Goal: Information Seeking & Learning: Check status

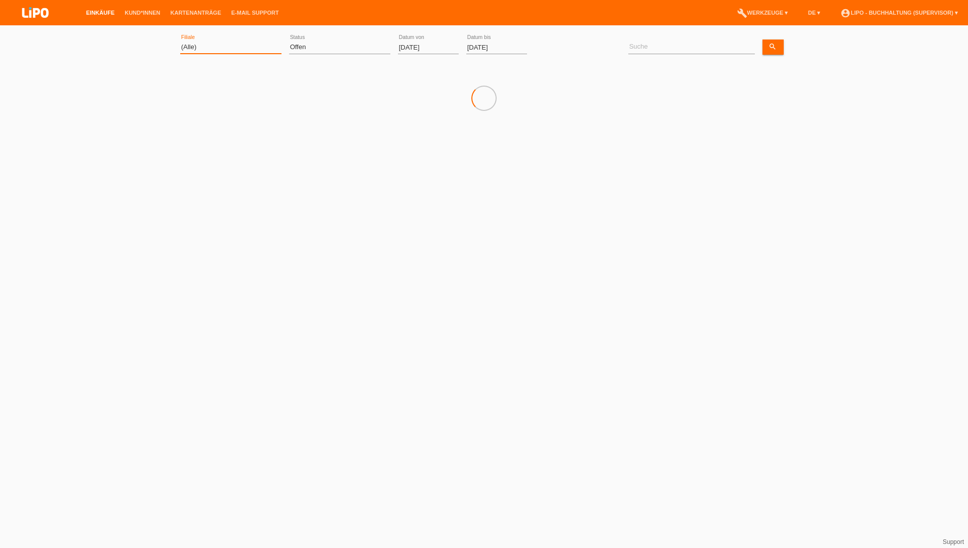
click at [202, 50] on select "(Alle) Aarau Biel Conthey Contone Delémont Dietikon Dietlikon Egerkingen Emmen …" at bounding box center [230, 47] width 101 height 12
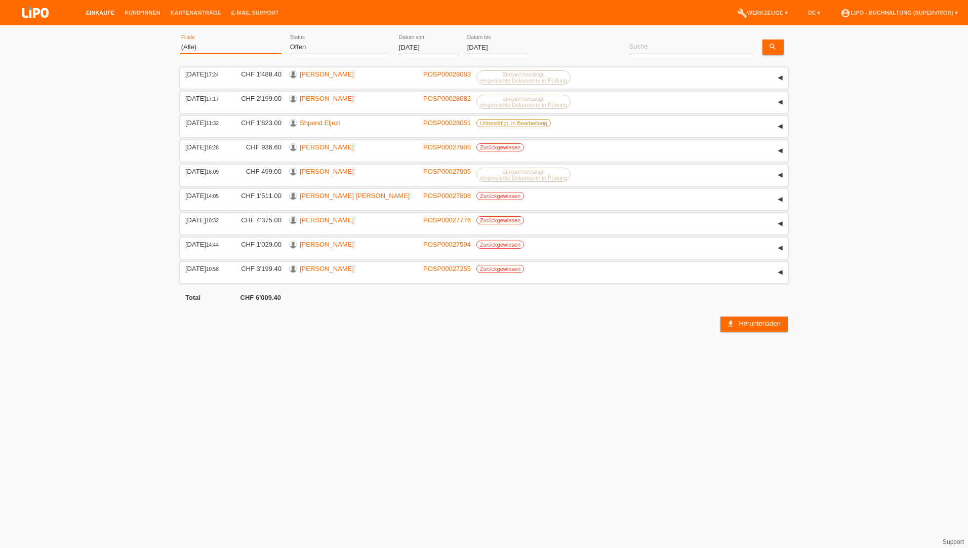
select select "771"
click at [180, 41] on select "(Alle) Aarau Biel Conthey Contone Delémont Dietikon Dietlikon Egerkingen Emmen …" at bounding box center [230, 47] width 101 height 12
click at [353, 49] on select "(Alle) Neu Offen Zurückgewiesen Zurückgetreten / Storniert Abgeschlossen" at bounding box center [339, 47] width 101 height 12
select select "ALL"
click at [289, 41] on select "(Alle) Neu Offen Zurückgewiesen Zurückgetreten / Storniert Abgeschlossen" at bounding box center [339, 47] width 101 height 12
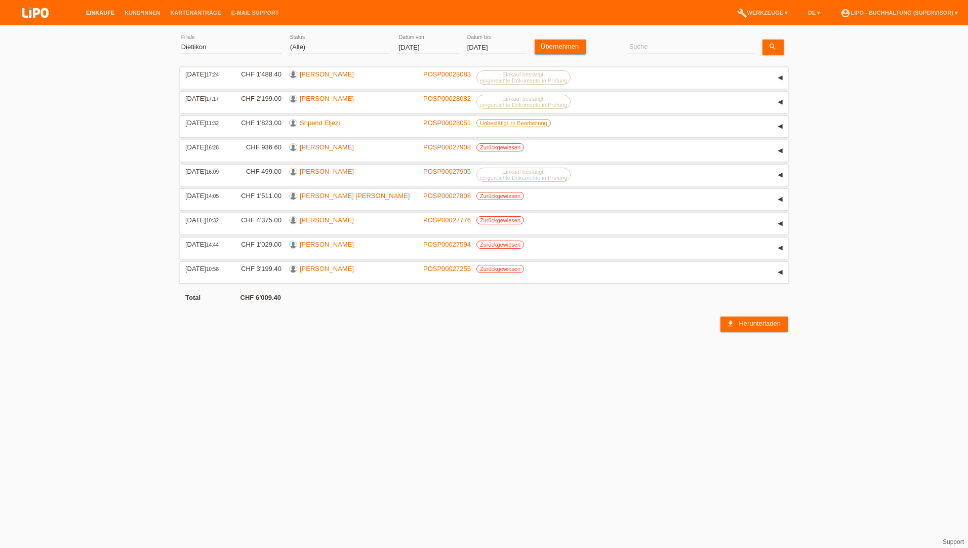
click at [418, 44] on input "[DATE]" at bounding box center [428, 47] width 61 height 13
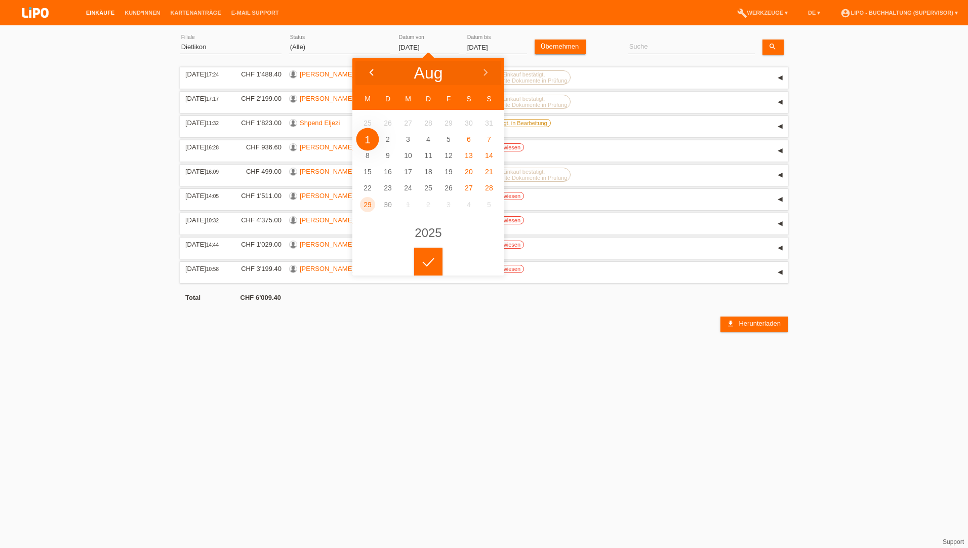
click at [368, 70] on icon at bounding box center [372, 73] width 8 height 8
type input "01.06.2025"
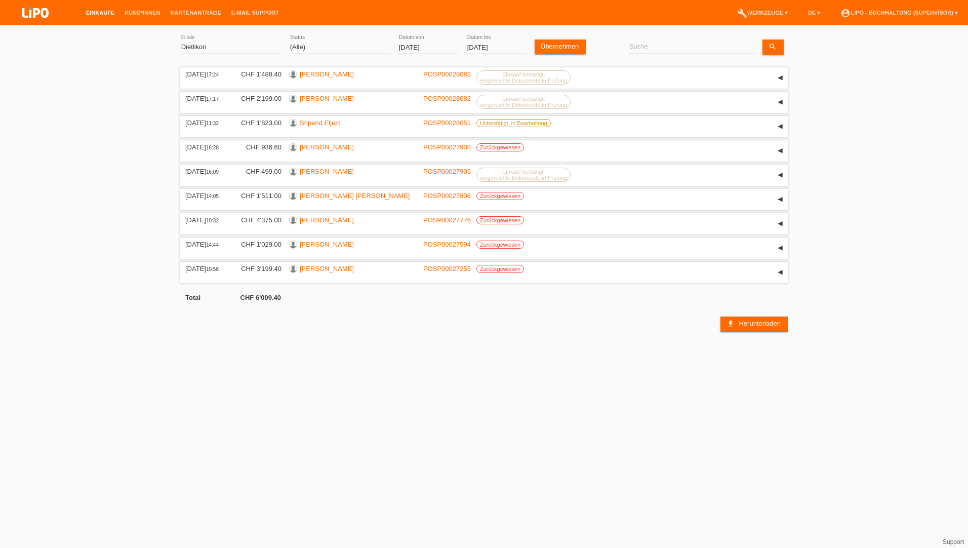
click at [433, 252] on div at bounding box center [428, 254] width 28 height 28
click at [570, 44] on link "Übernehmen" at bounding box center [560, 47] width 51 height 15
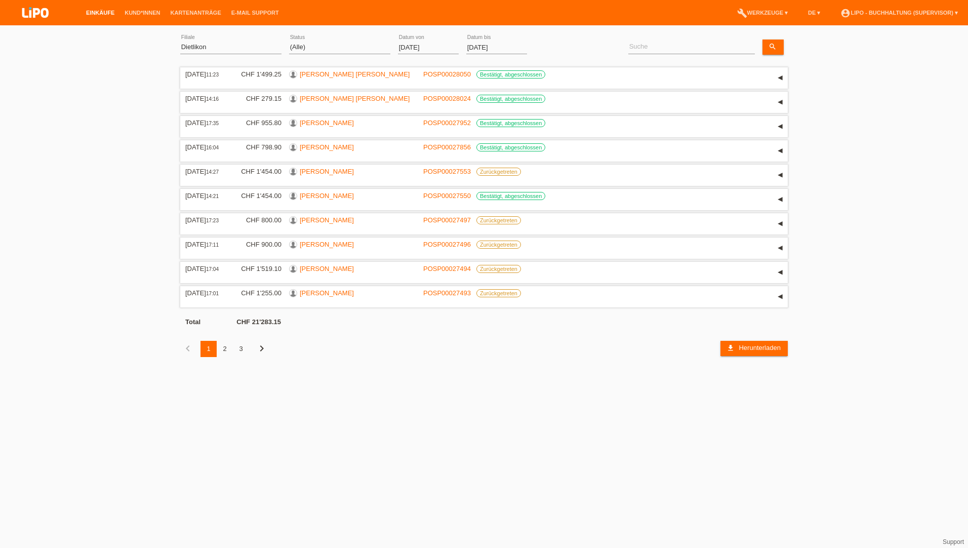
click at [230, 347] on div "2" at bounding box center [225, 349] width 16 height 16
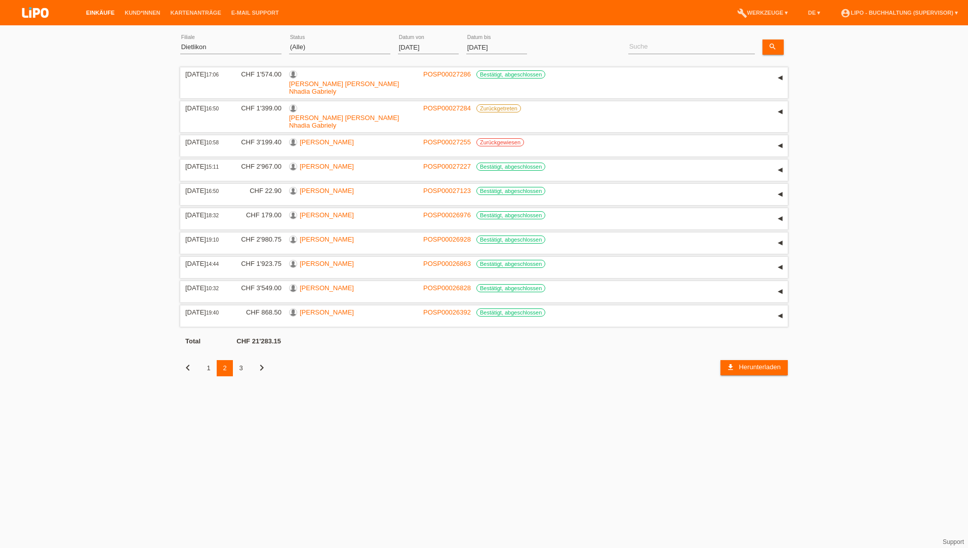
click at [240, 360] on div "3" at bounding box center [241, 368] width 16 height 16
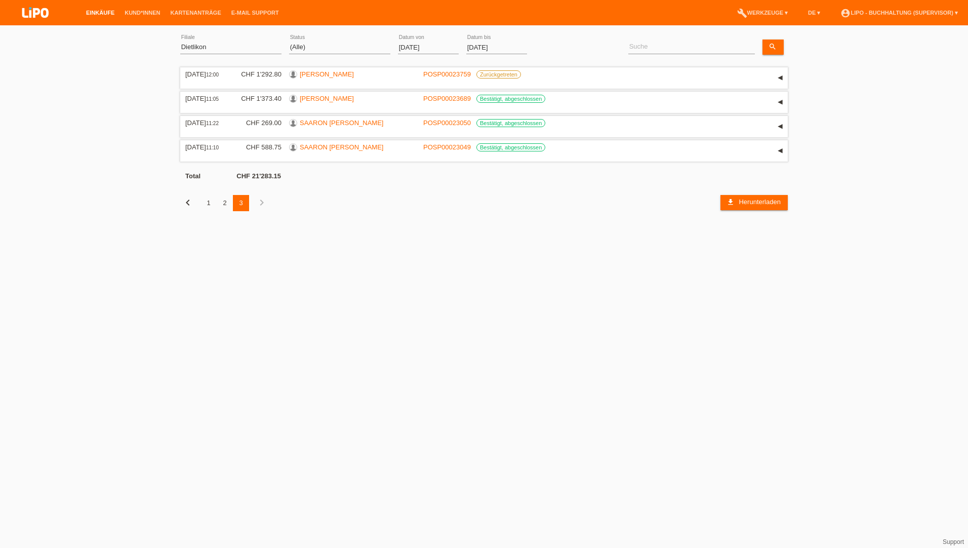
click at [102, 11] on link "Einkäufe" at bounding box center [100, 13] width 38 height 6
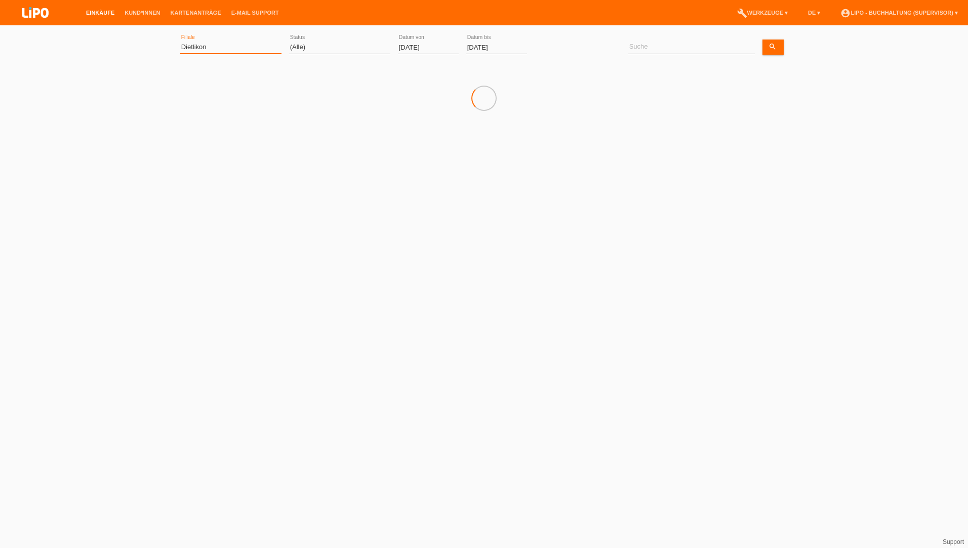
click at [207, 48] on select "(Alle) Aarau Biel Conthey Contone Delémont Dietikon Dietlikon Egerkingen Emmen …" at bounding box center [230, 47] width 101 height 12
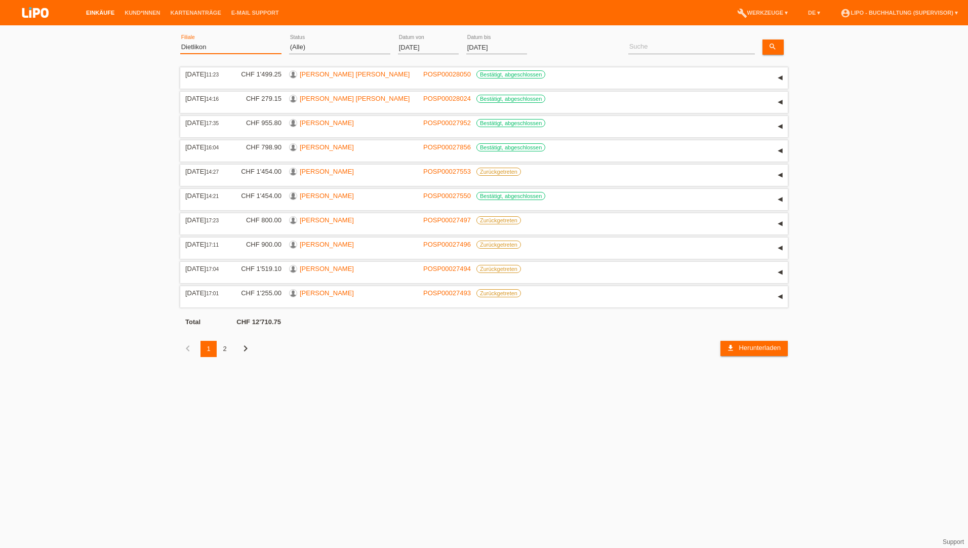
select select "483"
click at [180, 41] on select "(Alle) Aarau Biel Conthey Contone Delémont Dietikon Dietlikon Egerkingen Emmen …" at bounding box center [230, 47] width 101 height 12
click at [423, 48] on input "01.09.2025" at bounding box center [428, 47] width 61 height 13
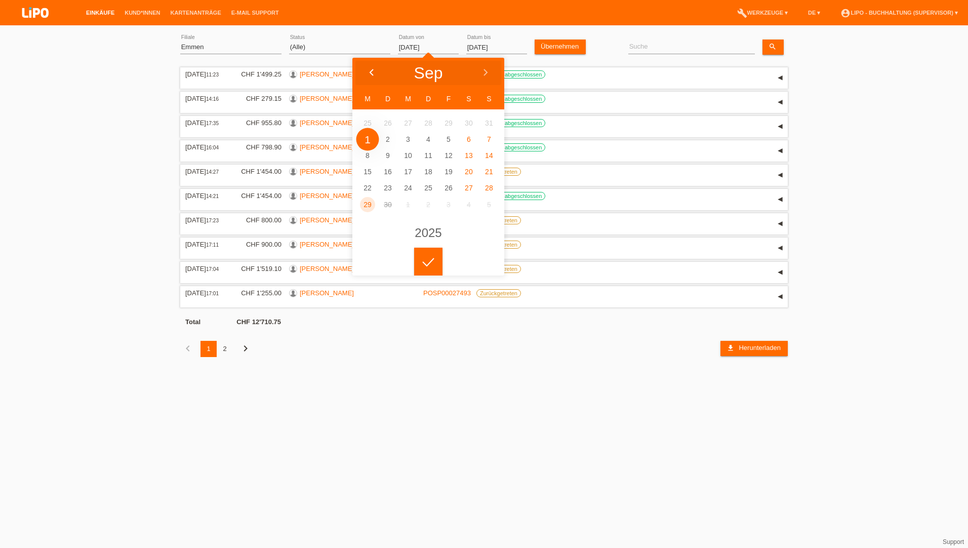
click at [369, 71] on icon at bounding box center [372, 73] width 8 height 8
type input "[DATE]"
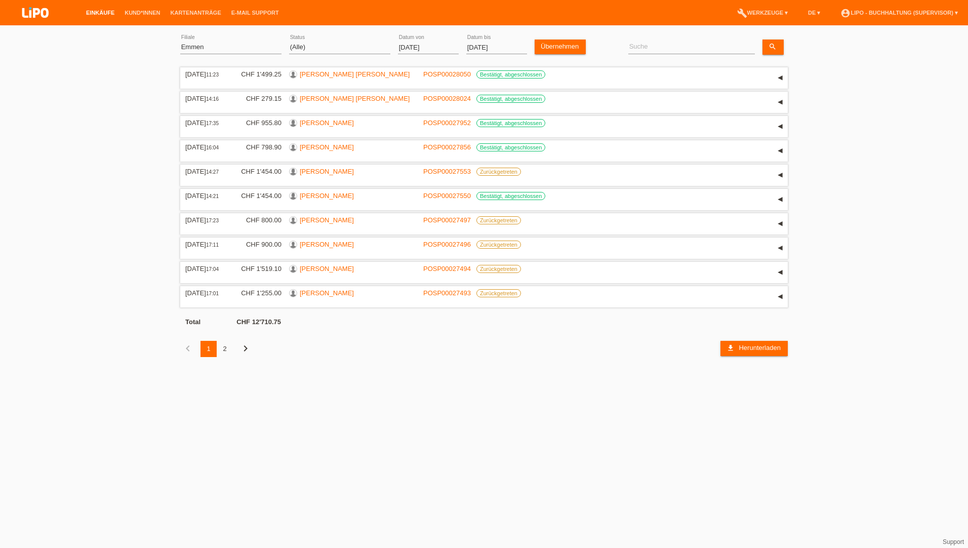
drag, startPoint x: 429, startPoint y: 262, endPoint x: 533, endPoint y: 53, distance: 233.5
click at [429, 259] on icon at bounding box center [428, 254] width 16 height 9
click at [543, 51] on link "Übernehmen" at bounding box center [560, 47] width 51 height 15
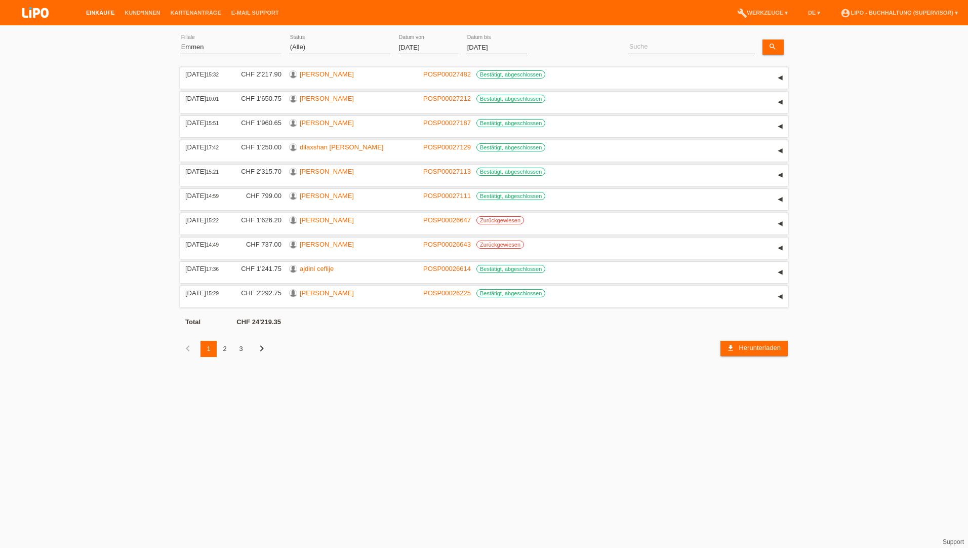
click at [243, 348] on div "3" at bounding box center [241, 349] width 16 height 16
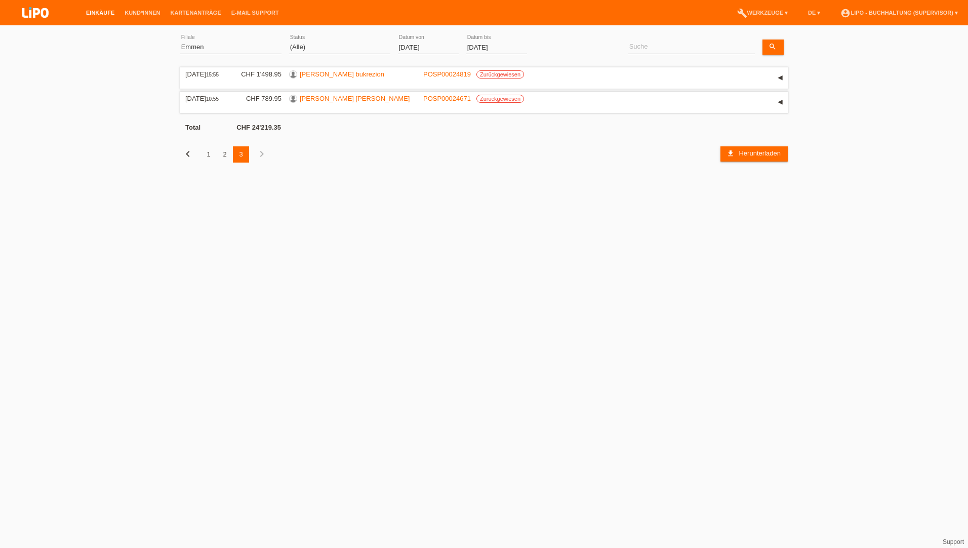
click at [224, 159] on div "2" at bounding box center [225, 154] width 16 height 16
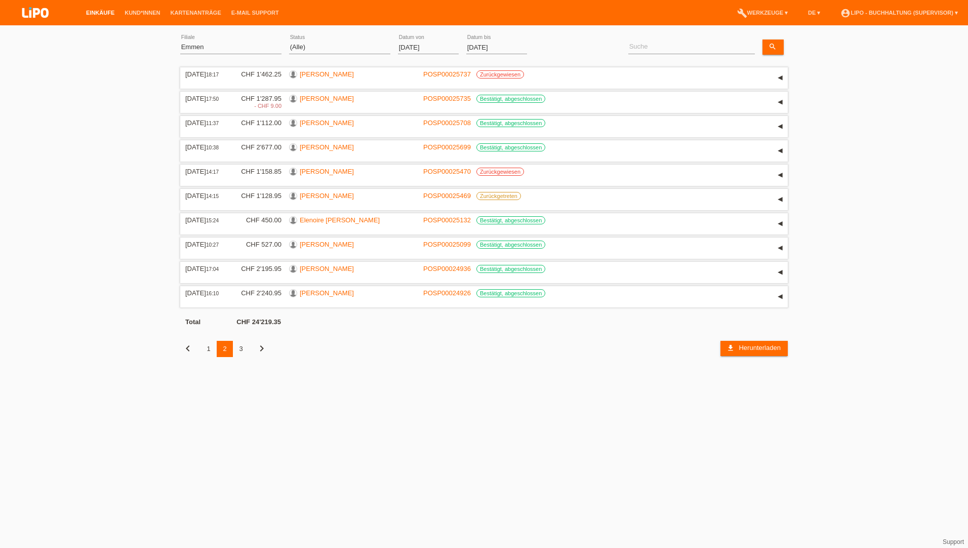
click at [242, 350] on div "3" at bounding box center [241, 349] width 16 height 16
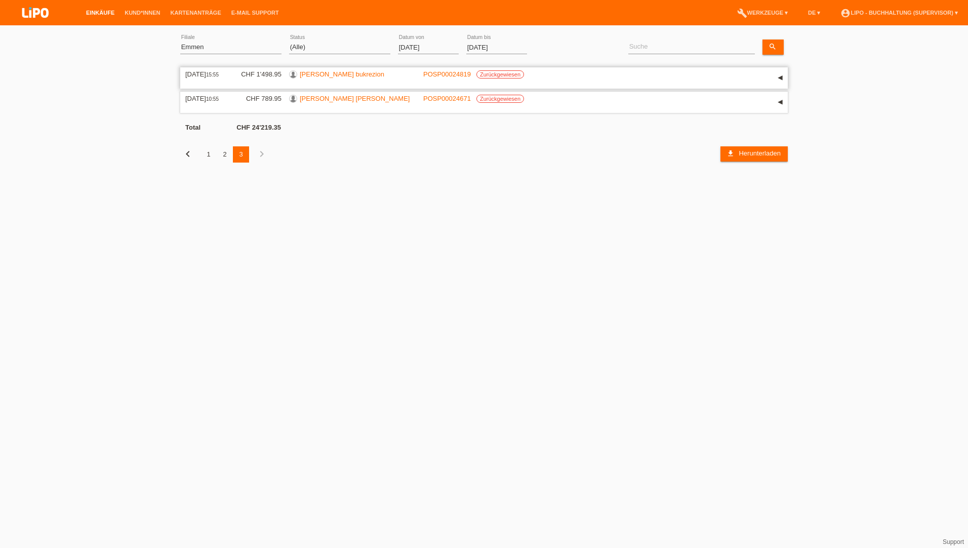
click at [515, 71] on label "Zurückgewiesen" at bounding box center [501, 74] width 48 height 8
click at [322, 73] on link "[PERSON_NAME] bukrezion" at bounding box center [342, 74] width 85 height 8
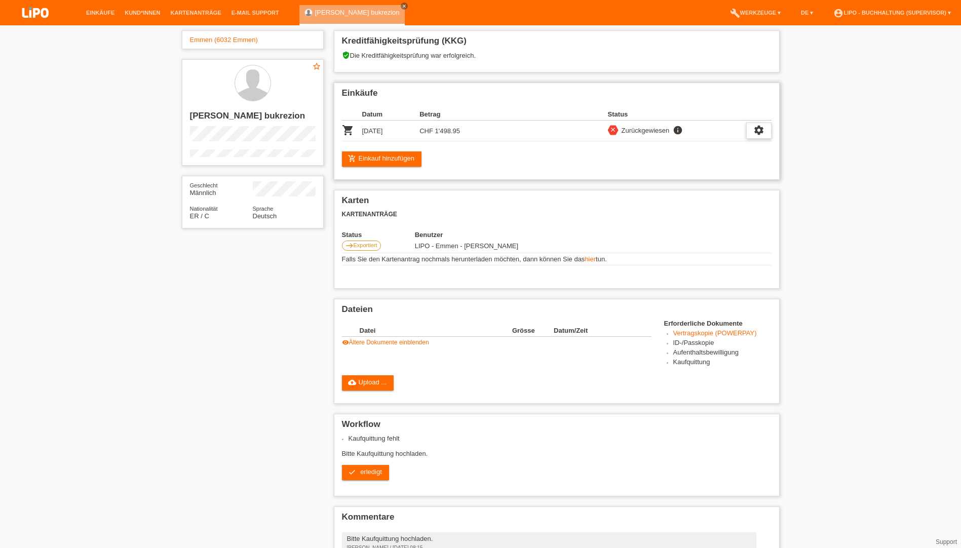
click at [758, 129] on icon "settings" at bounding box center [758, 130] width 11 height 11
click at [665, 146] on span "Anzeigen" at bounding box center [672, 146] width 30 height 12
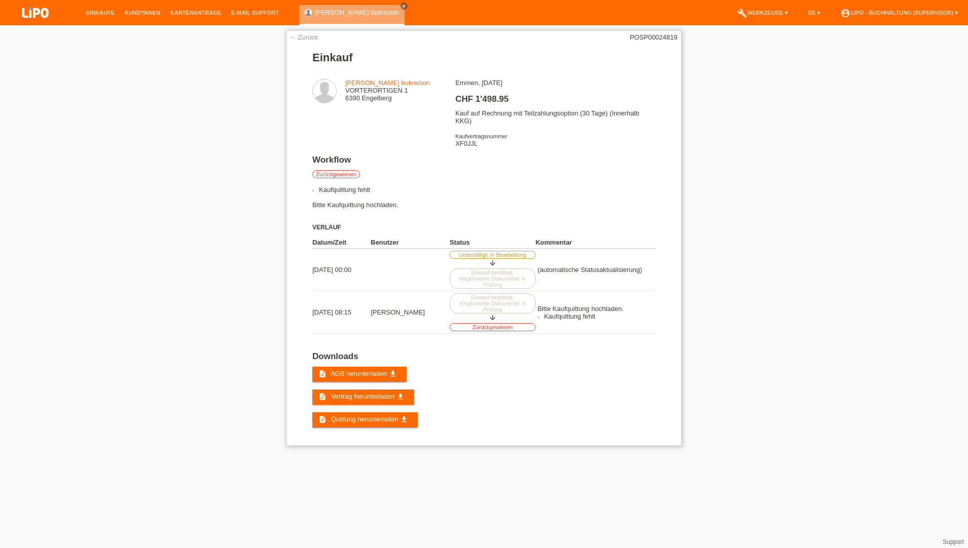
click at [463, 144] on div "Emmen, [DATE] CHF 1'498.95 Kauf auf Rechnung mit Teilzahlungsoption (30 Tage) (…" at bounding box center [555, 117] width 200 height 76
click at [463, 144] on div "Emmen, 12.07.2025 CHF 1'498.95 Kauf auf Rechnung mit Teilzahlungsoption (30 Tag…" at bounding box center [555, 117] width 200 height 76
copy div "XF0JJL"
click at [256, 73] on div "← Zurück POSP00024819 Einkauf tesfay bukrezion VORTERORTIGEN 1 6390 Engelberg C…" at bounding box center [484, 240] width 968 height 430
click at [102, 15] on link "Einkäufe" at bounding box center [100, 13] width 38 height 6
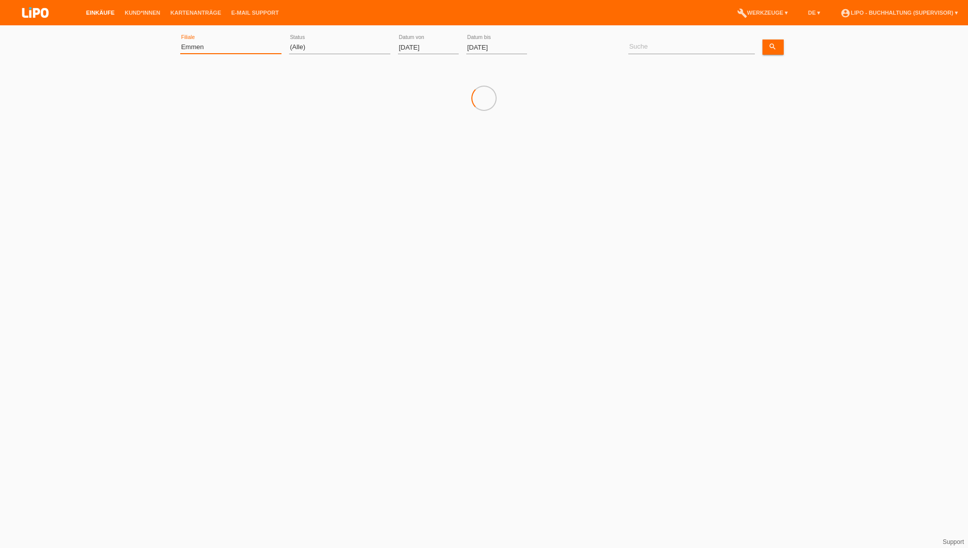
click at [201, 43] on select "(Alle) Aarau Biel Conthey Contone Delémont Dietikon Dietlikon Egerkingen Emmen …" at bounding box center [230, 47] width 101 height 12
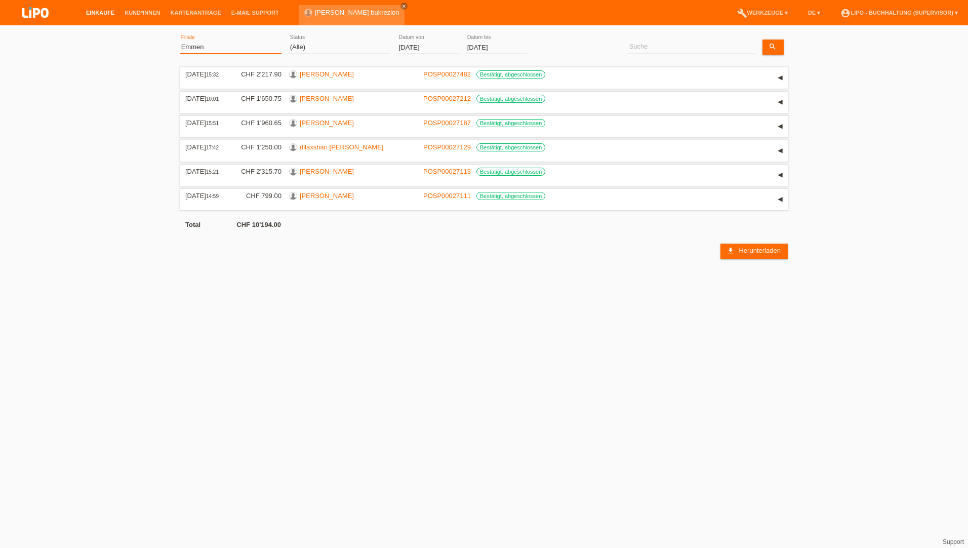
select select "771"
click at [180, 41] on select "(Alle) Aarau Biel Conthey Contone Delémont Dietikon Dietlikon Egerkingen Emmen …" at bounding box center [230, 47] width 101 height 12
click at [415, 47] on input "[DATE]" at bounding box center [428, 47] width 61 height 13
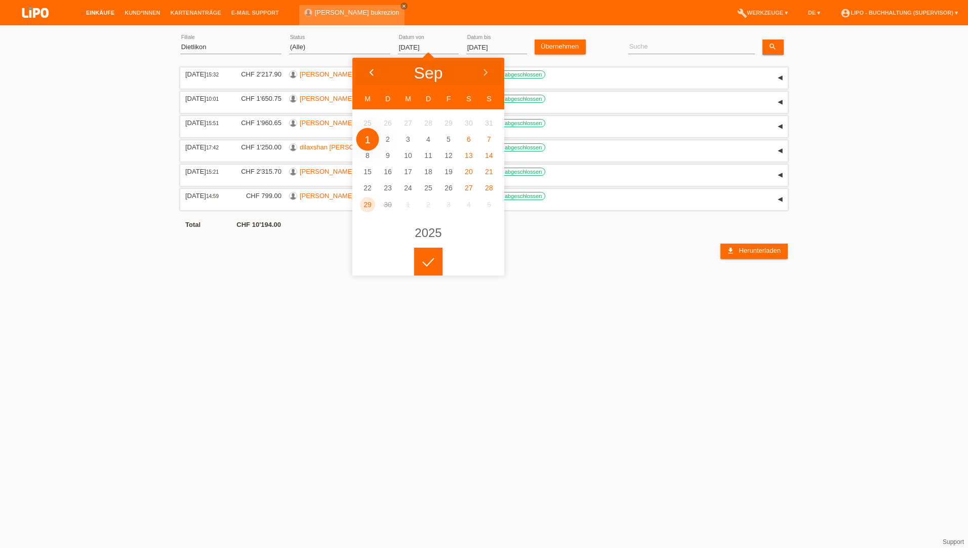
click at [370, 68] on div at bounding box center [371, 73] width 38 height 30
type input "[DATE]"
click at [425, 268] on div at bounding box center [428, 262] width 28 height 28
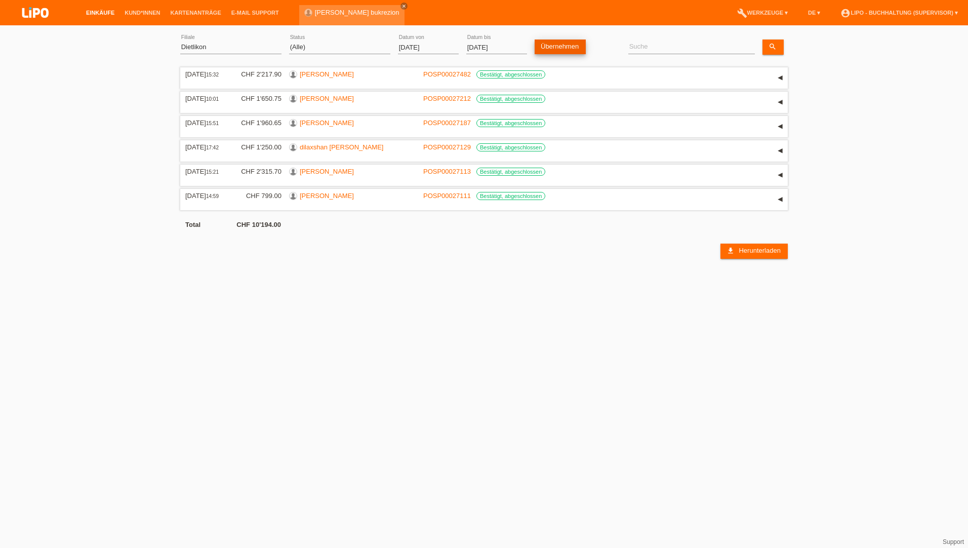
click at [556, 51] on link "Übernehmen" at bounding box center [560, 47] width 51 height 15
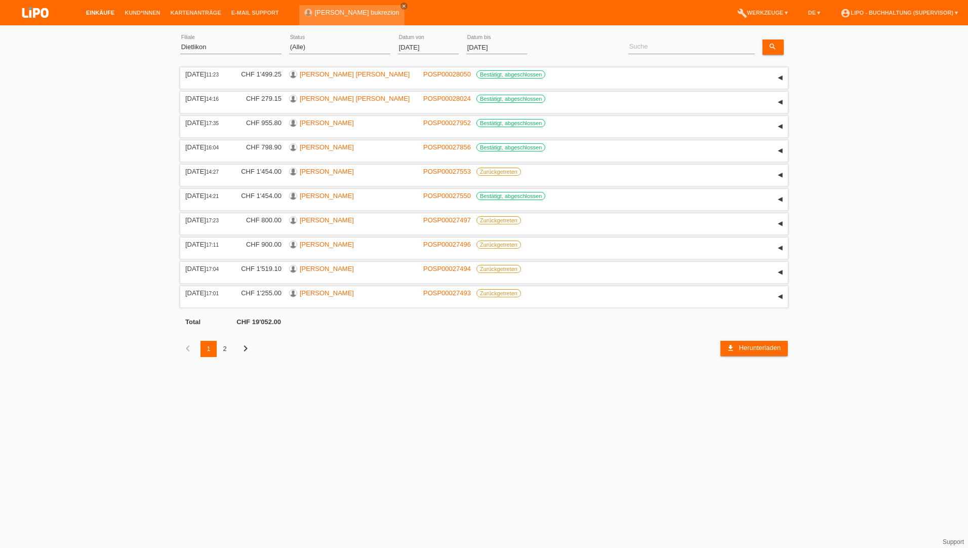
click at [226, 348] on div "2" at bounding box center [225, 349] width 16 height 16
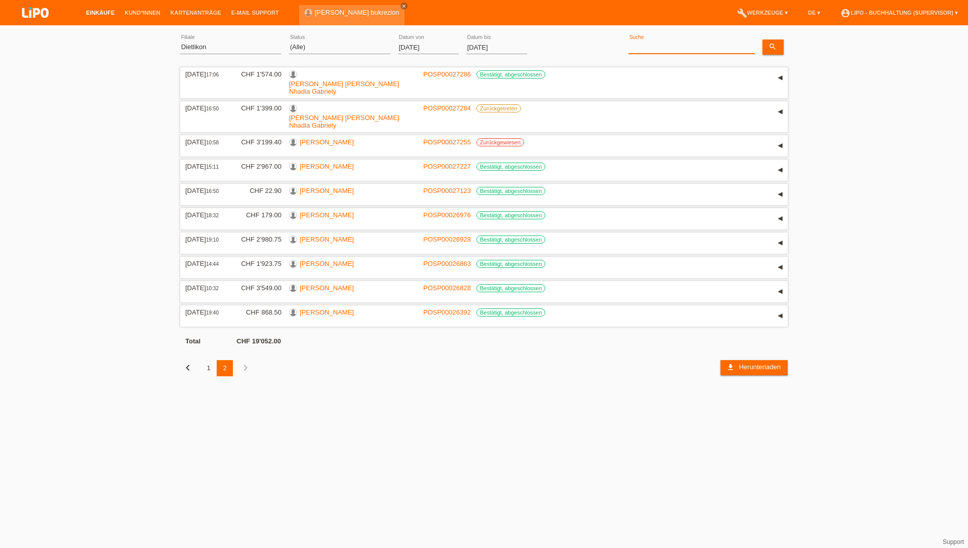
click at [664, 47] on input at bounding box center [691, 47] width 127 height 13
paste input "Cheronidis"
type input "Cheronidis"
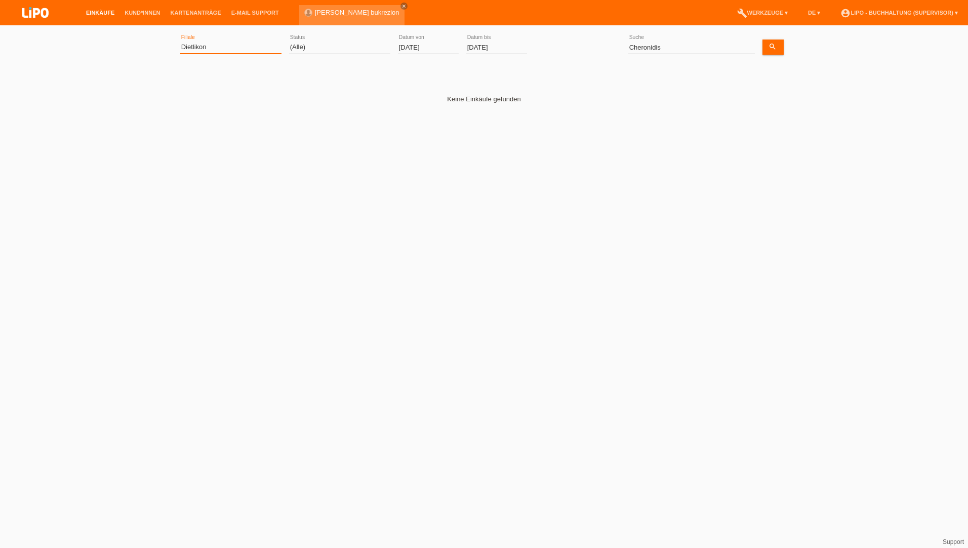
click at [208, 46] on select "(Alle) Aarau Biel Conthey Contone Delémont Dietikon Dietlikon Egerkingen Emmen …" at bounding box center [230, 47] width 101 height 12
select select "0"
click at [180, 41] on select "(Alle) Aarau Biel Conthey Contone Delémont Dietikon Dietlikon Egerkingen Emmen …" at bounding box center [230, 47] width 101 height 12
click at [771, 49] on icon "search" at bounding box center [773, 47] width 8 height 8
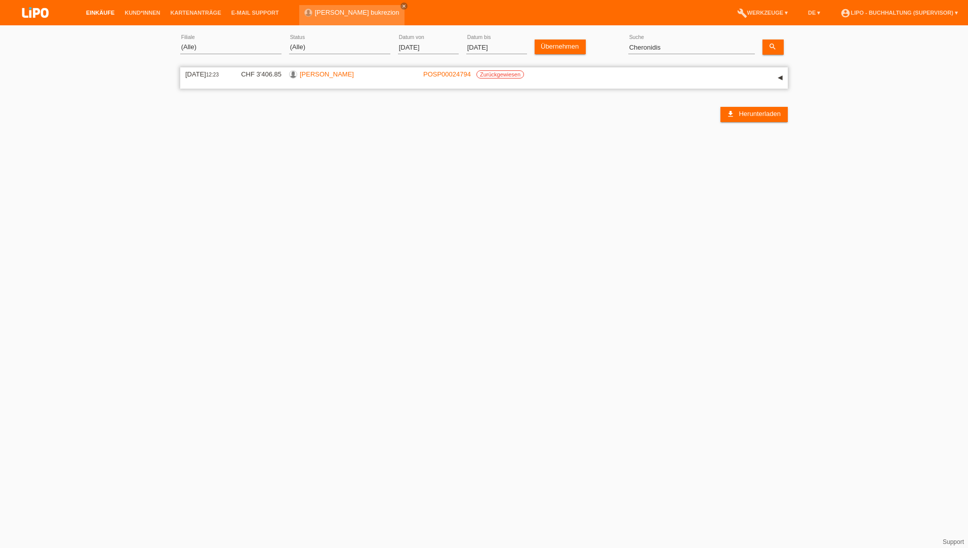
click at [331, 72] on link "[PERSON_NAME]" at bounding box center [327, 74] width 54 height 8
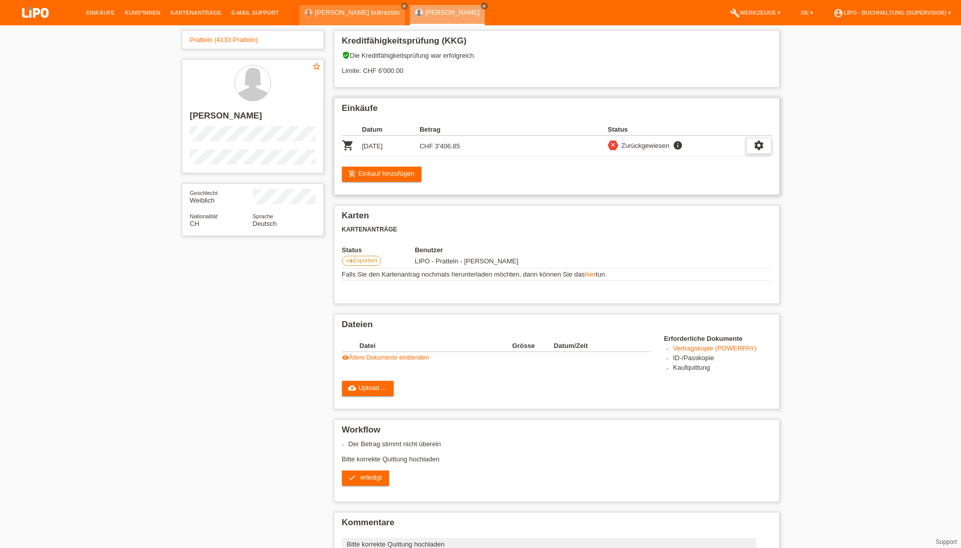
click at [757, 147] on icon "settings" at bounding box center [758, 145] width 11 height 11
click at [708, 159] on div "fullscreen Anzeigen" at bounding box center [722, 161] width 163 height 15
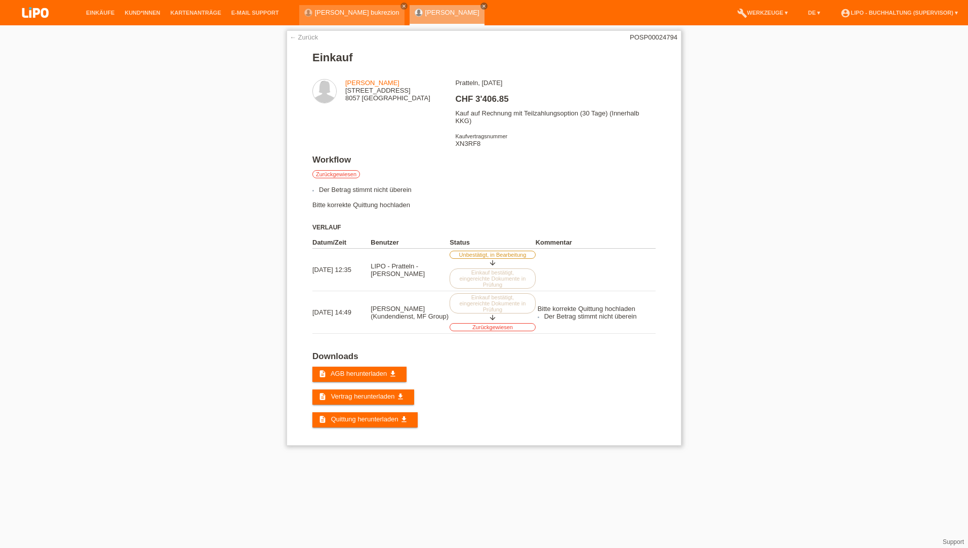
click at [468, 141] on div "Pratteln, [DATE] CHF 3'406.85 Kauf auf Rechnung mit Teilzahlungsoption (30 Tage…" at bounding box center [555, 117] width 200 height 76
copy div "XN3RF8"
click at [97, 14] on link "Einkäufe" at bounding box center [100, 13] width 38 height 6
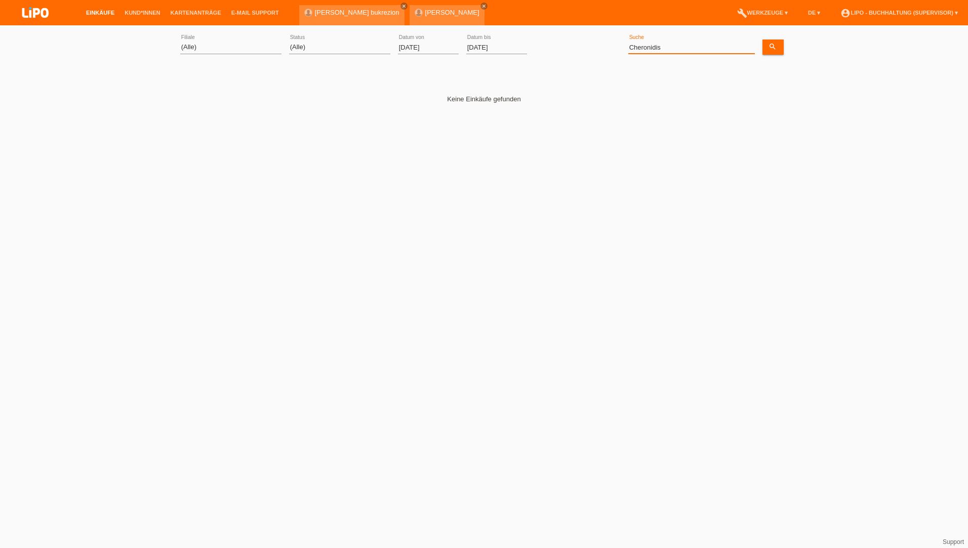
drag, startPoint x: 664, startPoint y: 50, endPoint x: 547, endPoint y: 45, distance: 117.1
click at [547, 45] on div "(Alle) Aarau Biel Conthey Contone Delémont Dietikon Dietlikon Egerkingen Emmen …" at bounding box center [484, 47] width 608 height 34
paste input "[PERSON_NAME]"
type input "[PERSON_NAME]"
click at [431, 45] on input "[DATE]" at bounding box center [428, 47] width 61 height 13
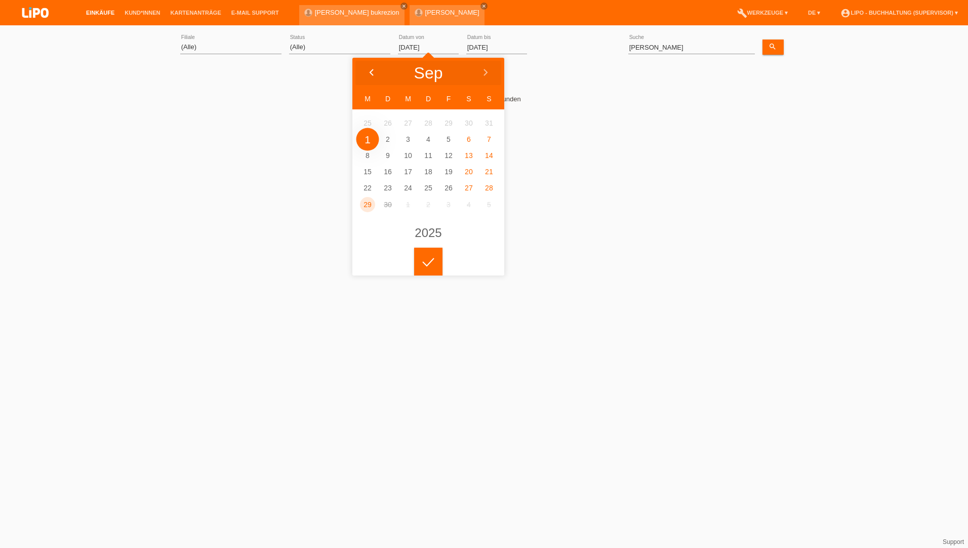
click at [376, 70] on div at bounding box center [371, 73] width 38 height 30
click at [375, 70] on div at bounding box center [371, 73] width 38 height 30
type input "[DATE]"
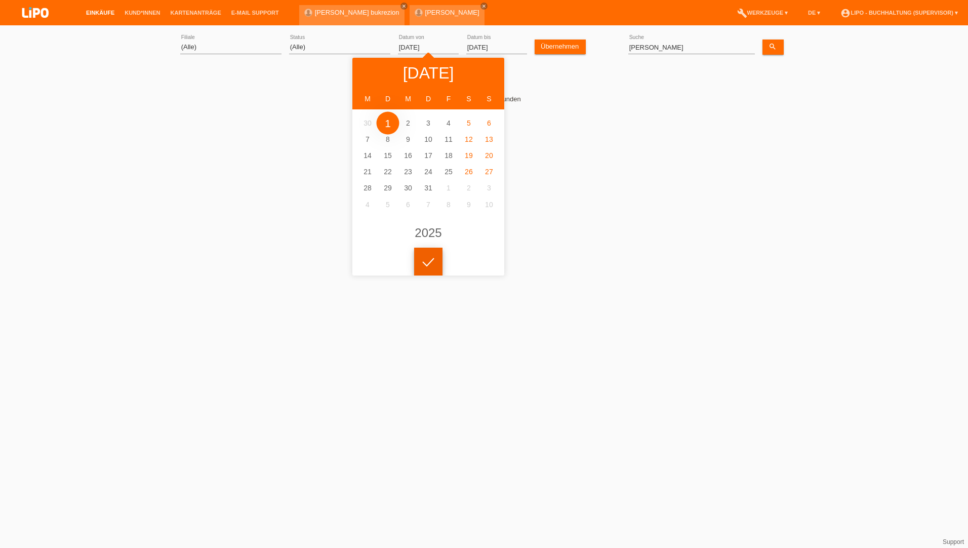
click at [429, 269] on div at bounding box center [428, 262] width 28 height 28
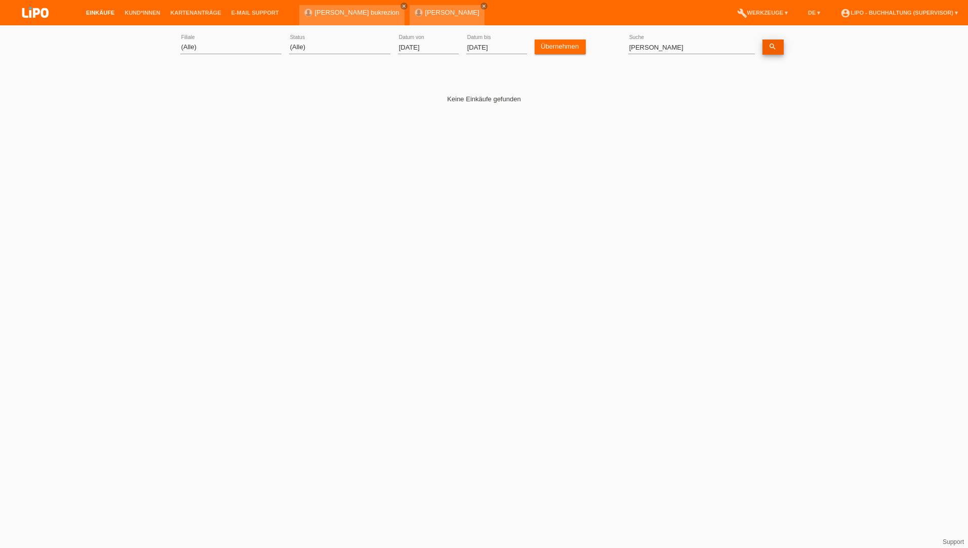
click at [773, 50] on icon "search" at bounding box center [773, 47] width 8 height 8
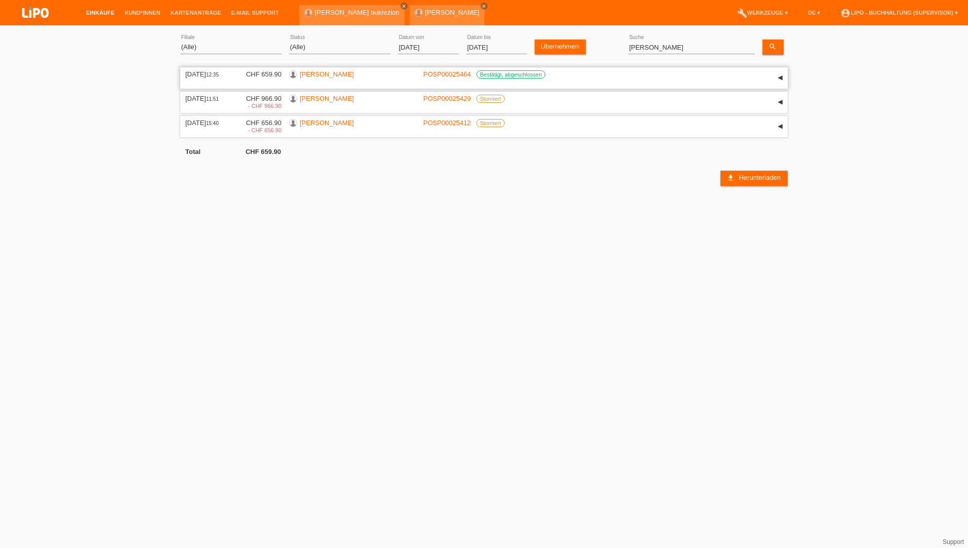
click at [327, 74] on link "[PERSON_NAME]" at bounding box center [327, 74] width 54 height 8
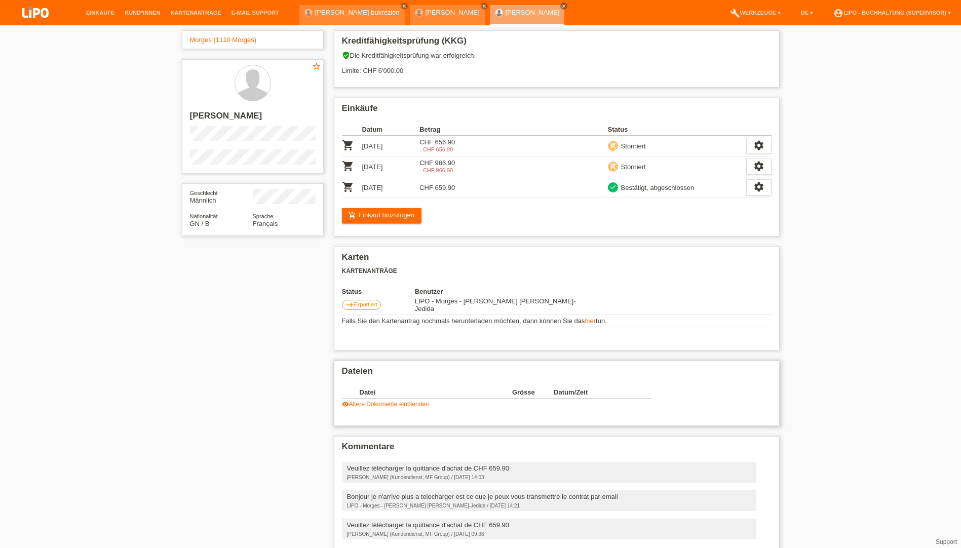
click at [378, 401] on link "visibility Ältere Dokumente einblenden" at bounding box center [385, 404] width 87 height 7
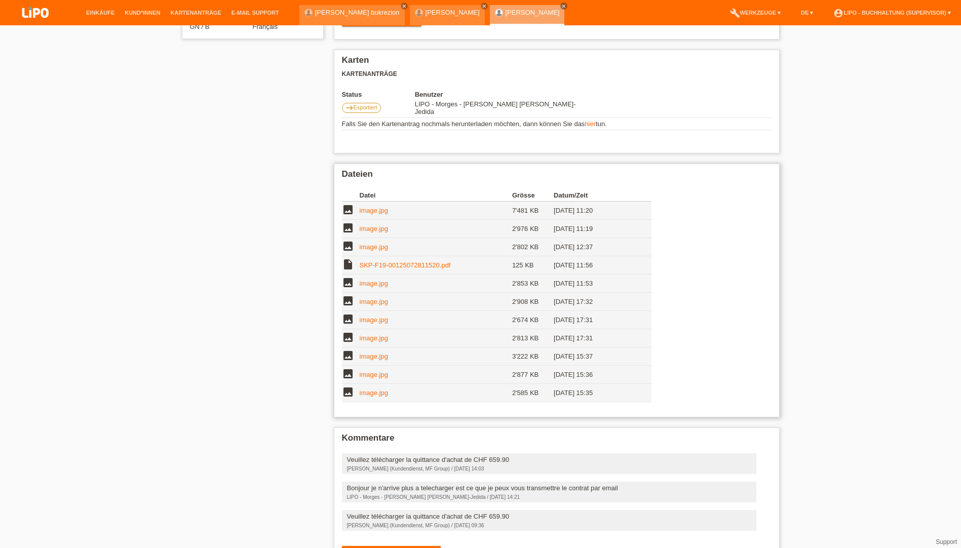
scroll to position [203, 0]
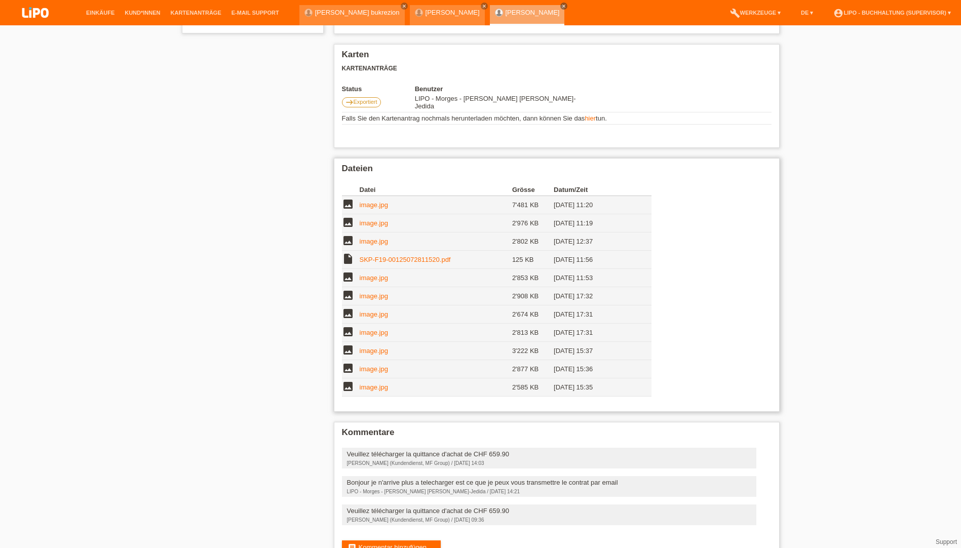
click at [381, 347] on link "image.jpg" at bounding box center [374, 351] width 28 height 8
click at [374, 257] on link "SKP-F19-00125072811520.pdf" at bounding box center [405, 260] width 91 height 8
click at [402, 204] on td "image.jpg" at bounding box center [436, 205] width 152 height 18
click at [374, 201] on link "image.jpg" at bounding box center [374, 205] width 28 height 8
click at [360, 222] on td "image.jpg" at bounding box center [436, 223] width 152 height 18
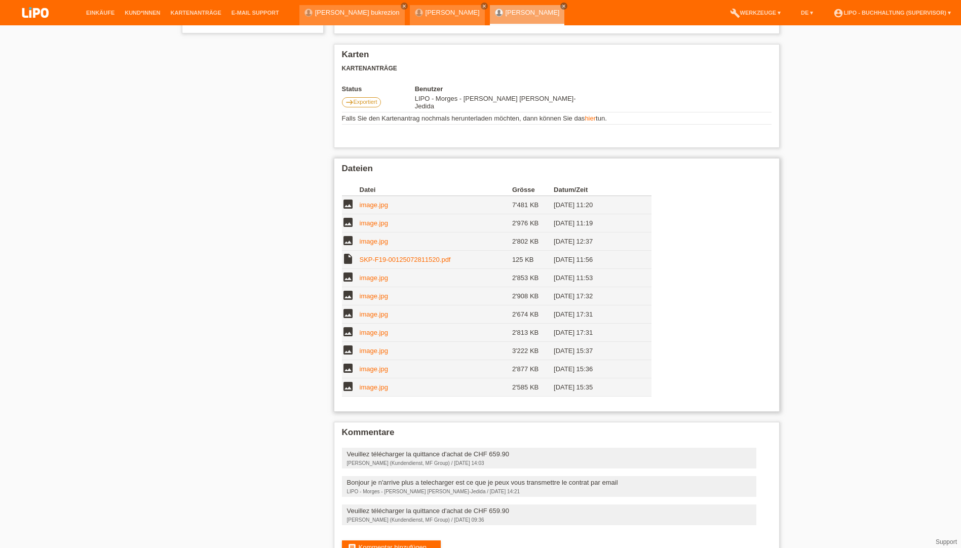
click at [364, 220] on link "image.jpg" at bounding box center [374, 223] width 28 height 8
click at [376, 238] on link "image.jpg" at bounding box center [374, 242] width 28 height 8
click at [380, 278] on td "image.jpg" at bounding box center [436, 278] width 152 height 18
click at [379, 275] on link "image.jpg" at bounding box center [374, 278] width 28 height 8
click at [362, 292] on link "image.jpg" at bounding box center [374, 296] width 28 height 8
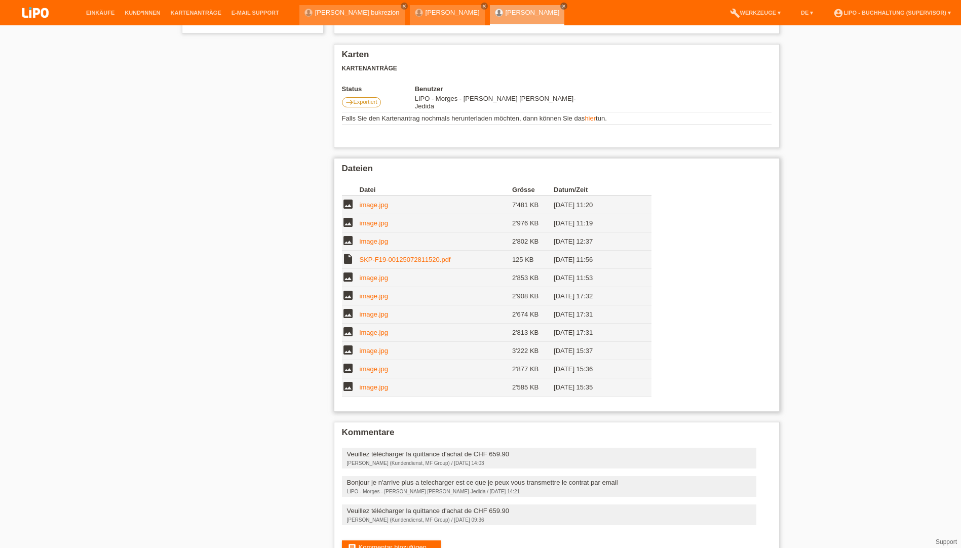
click at [373, 310] on link "image.jpg" at bounding box center [374, 314] width 28 height 8
click at [377, 347] on link "image.jpg" at bounding box center [374, 351] width 28 height 8
click at [375, 366] on link "image.jpg" at bounding box center [374, 369] width 28 height 8
click at [367, 383] on link "image.jpg" at bounding box center [374, 387] width 28 height 8
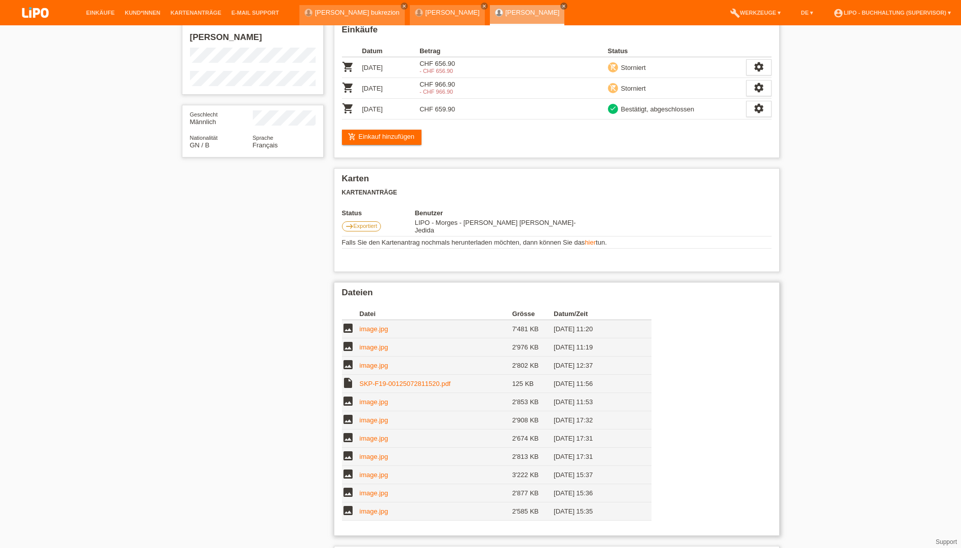
scroll to position [0, 0]
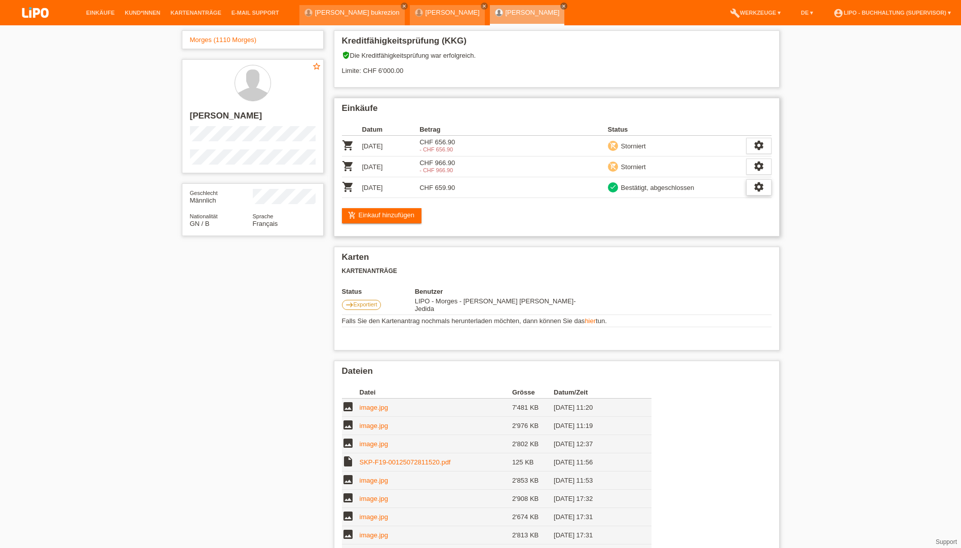
click at [759, 188] on icon "settings" at bounding box center [758, 186] width 11 height 11
click at [717, 245] on span "Stornierung hinzufügen..." at bounding box center [727, 249] width 76 height 12
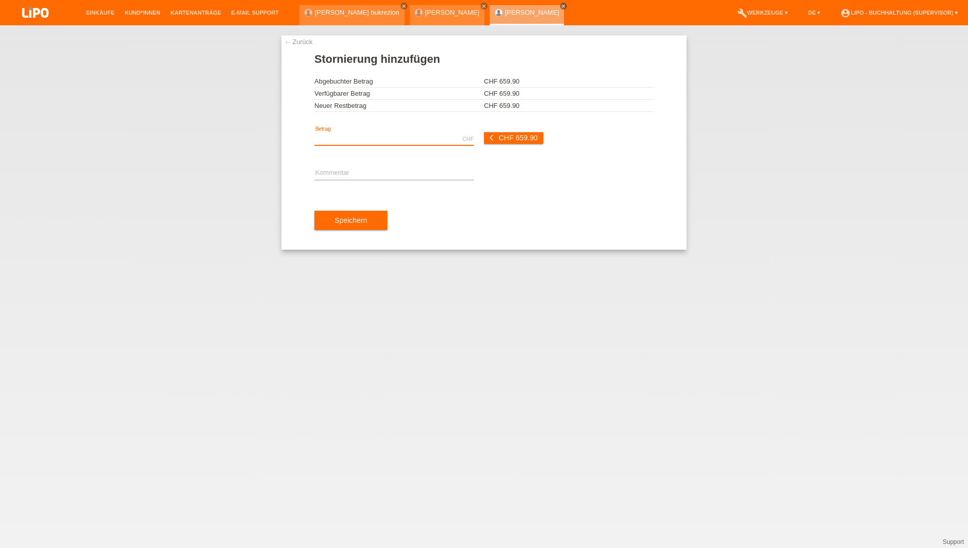
click at [324, 140] on input "text" at bounding box center [394, 139] width 160 height 13
type input "3.00"
click at [324, 167] on div "error Kommentar" at bounding box center [394, 173] width 160 height 34
drag, startPoint x: 319, startPoint y: 174, endPoint x: 333, endPoint y: 178, distance: 15.2
click at [323, 173] on input "text" at bounding box center [394, 173] width 160 height 13
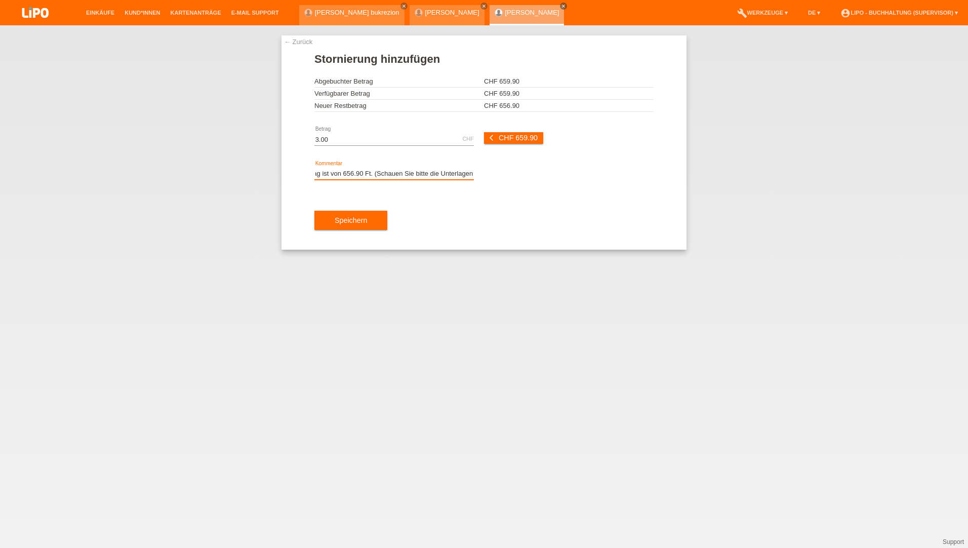
scroll to position [0, 31]
click at [365, 174] on input "Kaufvertrag ist von 656.90 Ft. (Schauen Sie bitte die Unterlagen)" at bounding box center [394, 173] width 160 height 13
type input "Kaufvertrag ist von 656.90 Fr. (Schauen Sie bitte die Unterlagen)"
click at [358, 217] on span "Speichern" at bounding box center [351, 220] width 32 height 8
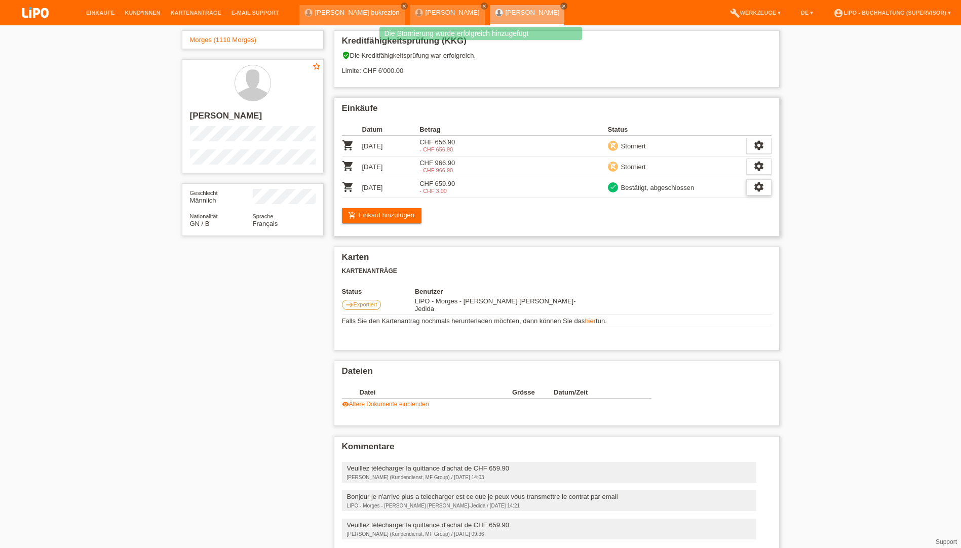
drag, startPoint x: 761, startPoint y: 182, endPoint x: 753, endPoint y: 183, distance: 8.7
click at [761, 182] on icon "settings" at bounding box center [758, 186] width 11 height 11
click at [702, 201] on span "Anzeigen" at bounding box center [704, 203] width 30 height 12
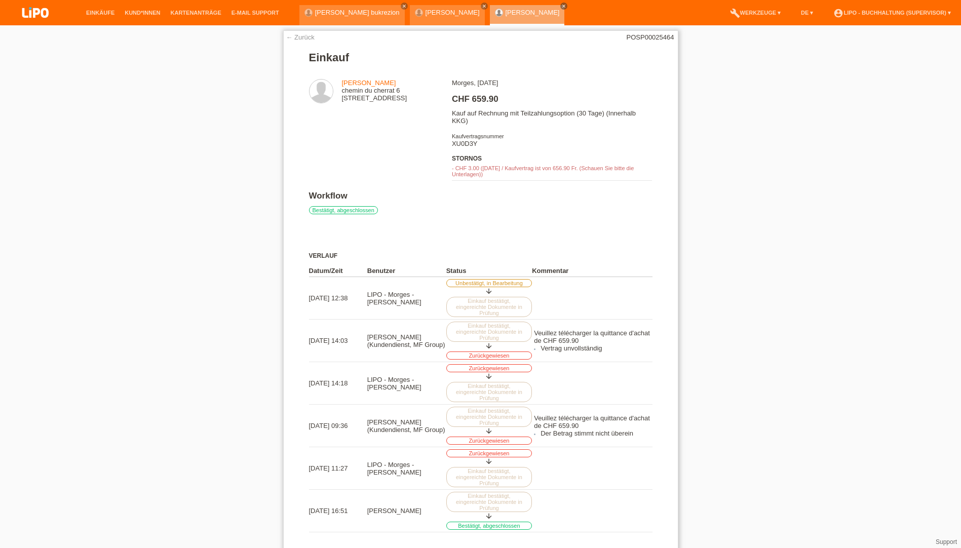
click at [467, 143] on div "Morges, [DATE] CHF 659.90 Kauf auf Rechnung mit Teilzahlungsoption (30 Tage) (I…" at bounding box center [552, 135] width 200 height 112
copy div "XU0D3Y"
drag, startPoint x: 101, startPoint y: 12, endPoint x: 15, endPoint y: 44, distance: 91.8
click at [101, 12] on link "Einkäufe" at bounding box center [100, 13] width 38 height 6
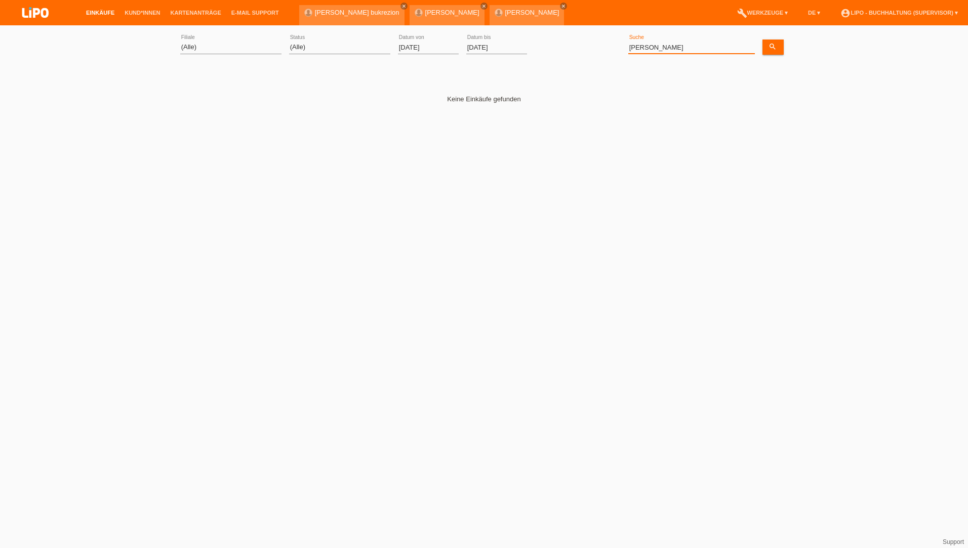
click at [664, 50] on input "[PERSON_NAME]" at bounding box center [691, 47] width 127 height 13
drag, startPoint x: 672, startPoint y: 48, endPoint x: 539, endPoint y: 38, distance: 133.0
click at [539, 38] on div "(Alle) Aarau Biel Conthey Contone Delémont Dietikon Dietlikon Egerkingen Emmen …" at bounding box center [484, 47] width 608 height 34
paste input "[PERSON_NAME]"
type input "[PERSON_NAME]"
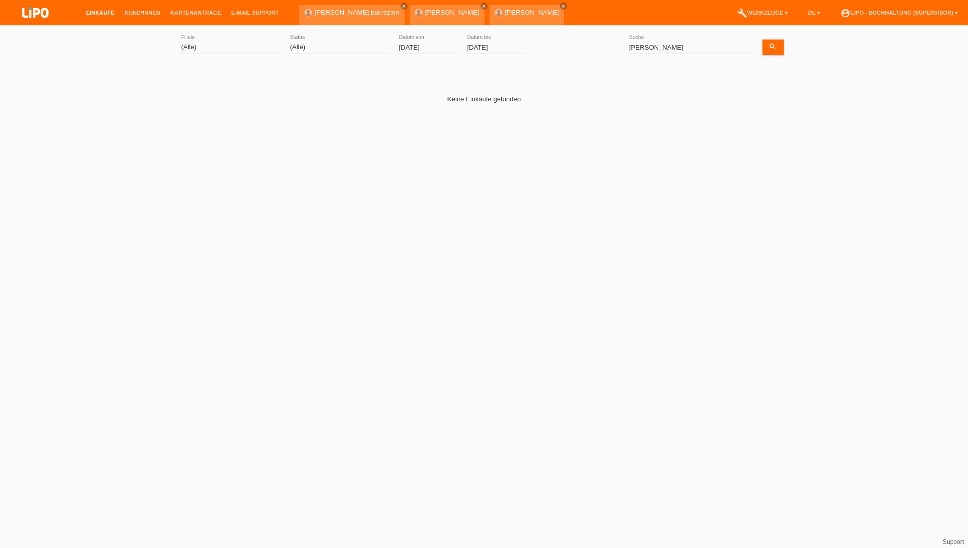
click at [401, 48] on input "[DATE]" at bounding box center [428, 47] width 61 height 13
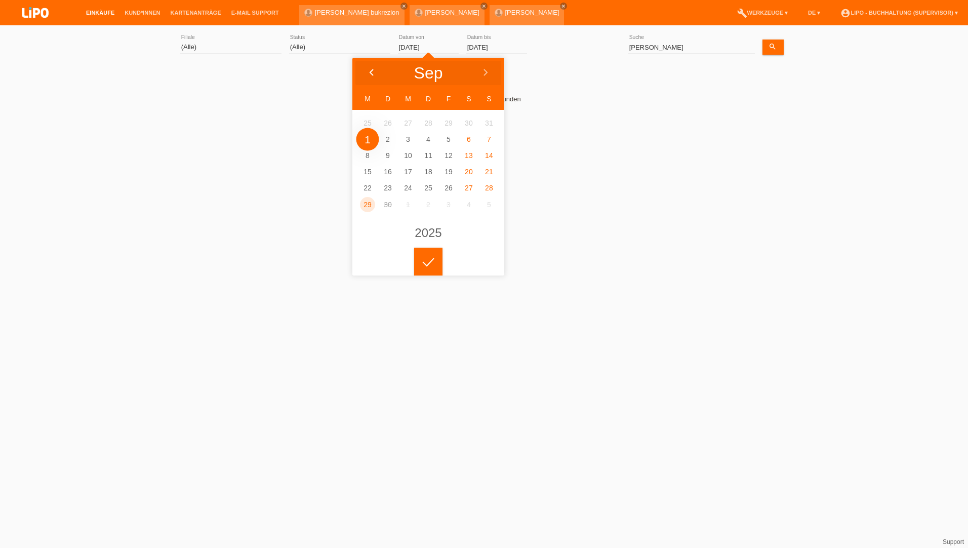
click at [368, 72] on icon at bounding box center [372, 73] width 8 height 8
type input "01.07.2025"
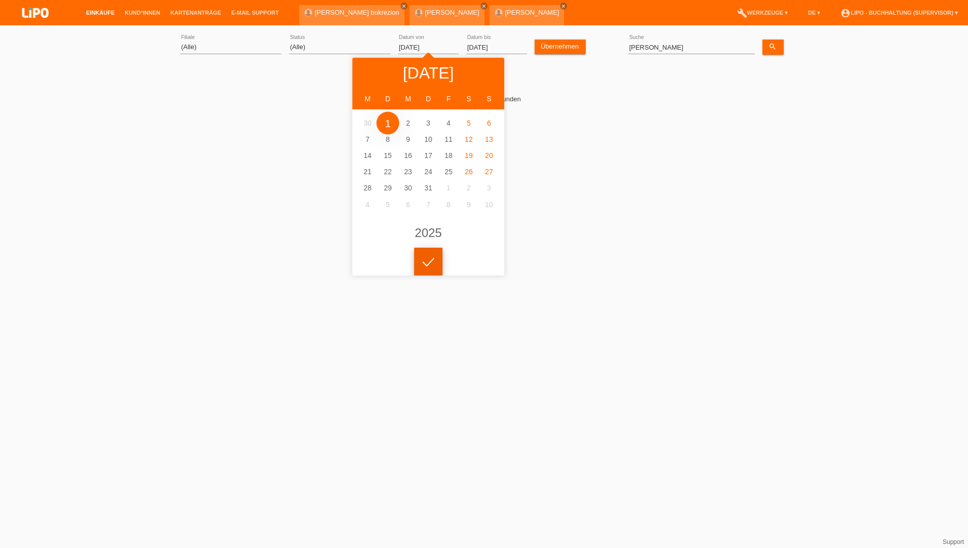
click at [423, 268] on div at bounding box center [428, 262] width 28 height 28
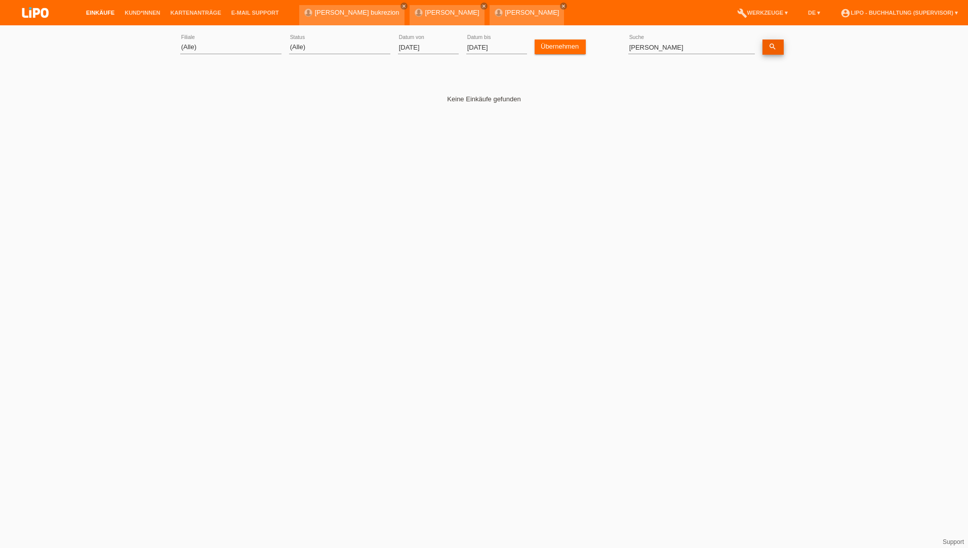
click at [768, 49] on link "search" at bounding box center [773, 47] width 21 height 15
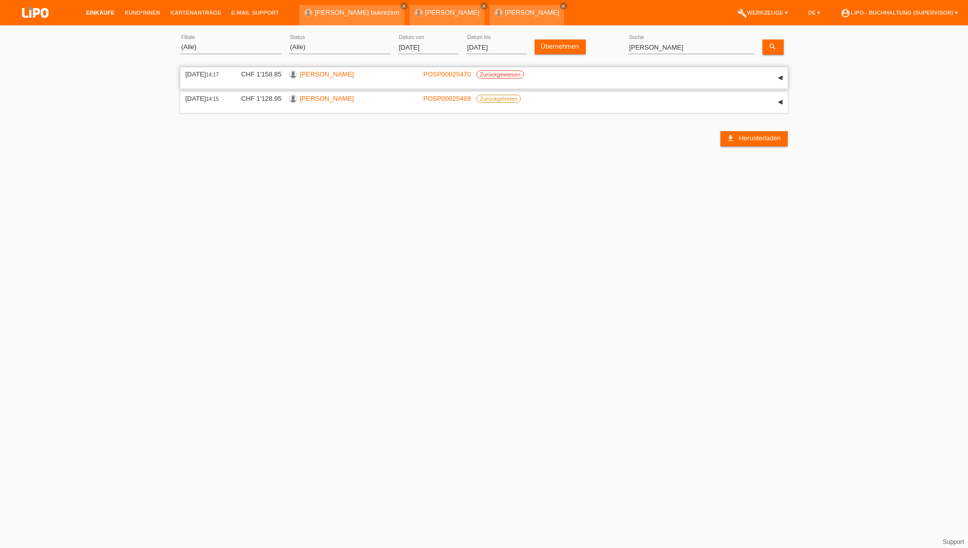
click at [333, 76] on link "[PERSON_NAME]" at bounding box center [327, 74] width 54 height 8
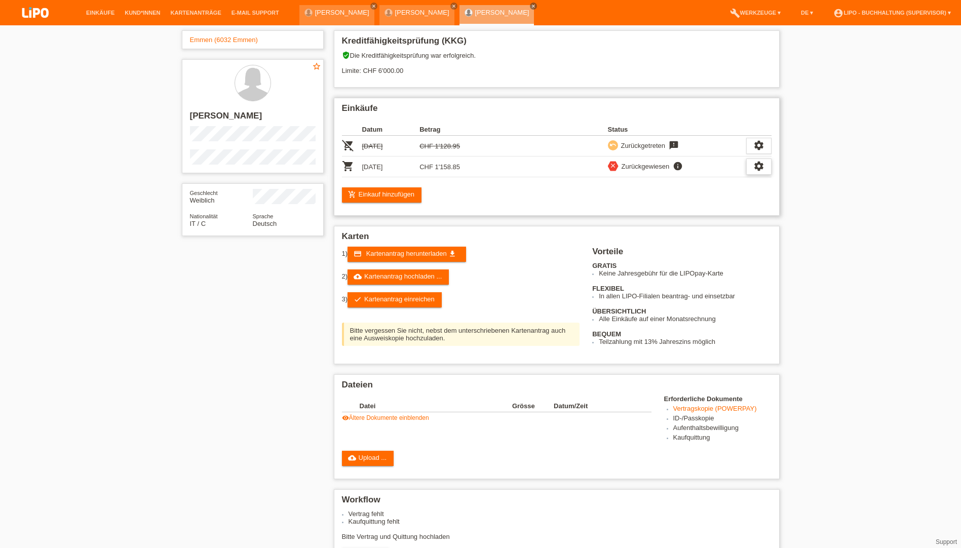
click at [760, 166] on icon "settings" at bounding box center [758, 166] width 11 height 11
click at [688, 184] on div "fullscreen Anzeigen" at bounding box center [722, 182] width 163 height 15
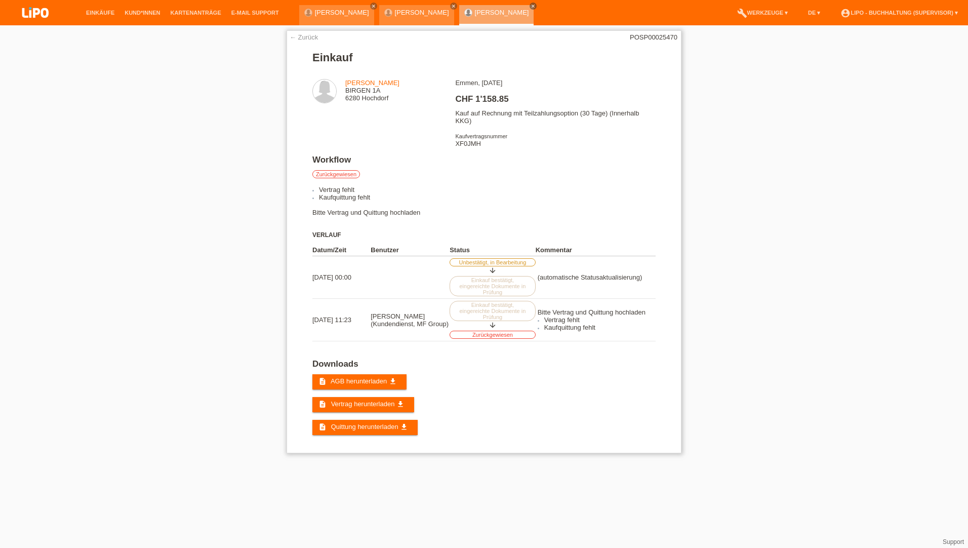
click at [482, 143] on div "Emmen, [DATE] CHF 1'158.85 Kauf auf Rechnung mit Teilzahlungsoption (30 Tage) (…" at bounding box center [555, 117] width 200 height 76
drag, startPoint x: 482, startPoint y: 143, endPoint x: 463, endPoint y: 145, distance: 18.8
click at [479, 144] on div "Emmen, [DATE] CHF 1'158.85 Kauf auf Rechnung mit Teilzahlungsoption (30 Tage) (…" at bounding box center [555, 117] width 200 height 76
click at [462, 145] on div "Emmen, [DATE] CHF 1'158.85 Kauf auf Rechnung mit Teilzahlungsoption (30 Tage) (…" at bounding box center [555, 117] width 200 height 76
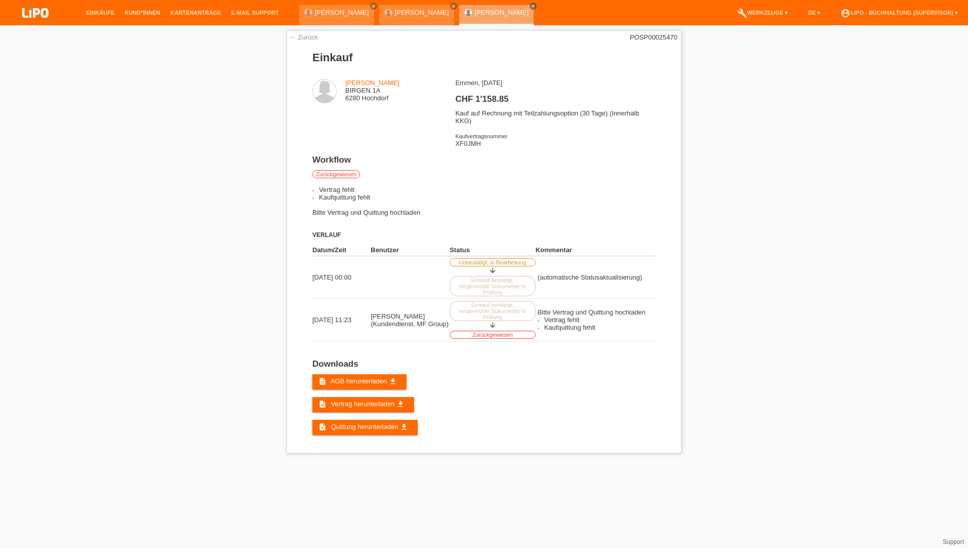
copy div "XF0JMH"
drag, startPoint x: 107, startPoint y: 14, endPoint x: 126, endPoint y: 16, distance: 18.9
click at [107, 14] on link "Einkäufe" at bounding box center [100, 13] width 38 height 6
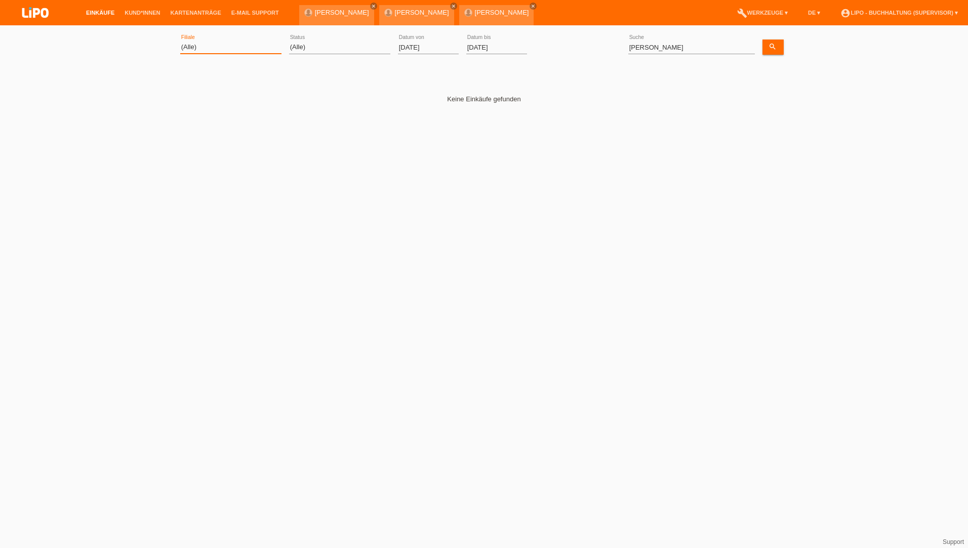
click at [219, 45] on select "(Alle) Aarau Biel Conthey Contone Delémont Dietikon Dietlikon Egerkingen Emmen …" at bounding box center [230, 47] width 101 height 12
drag, startPoint x: 420, startPoint y: 43, endPoint x: 421, endPoint y: 49, distance: 6.7
click at [420, 44] on input "[DATE]" at bounding box center [428, 47] width 61 height 13
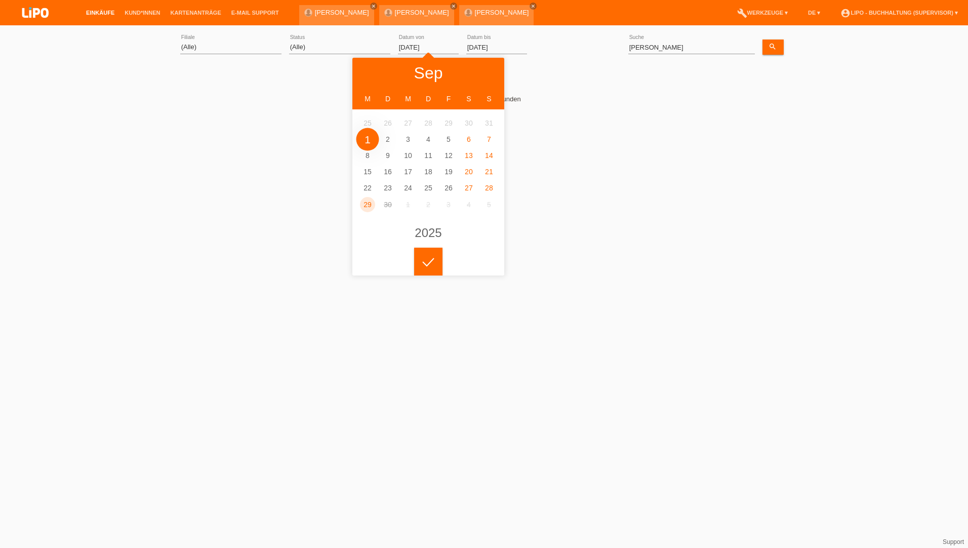
click at [421, 49] on input "[DATE]" at bounding box center [428, 47] width 61 height 13
click at [374, 66] on div at bounding box center [371, 73] width 38 height 30
type input "[DATE]"
click at [667, 46] on input "Melissa" at bounding box center [691, 47] width 127 height 13
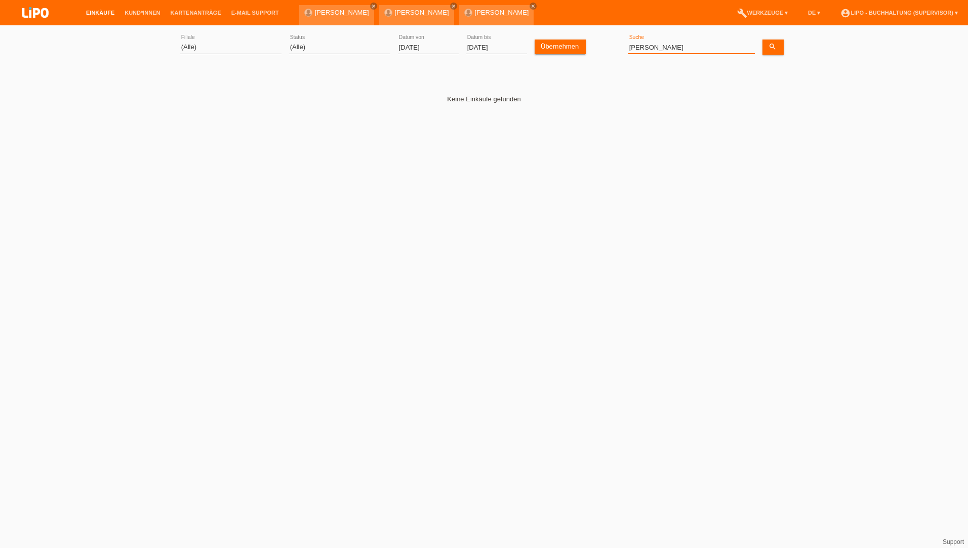
drag, startPoint x: 672, startPoint y: 50, endPoint x: 479, endPoint y: 1, distance: 199.5
click at [507, 30] on body "Einkäufe Kund*innen Kartenanträge E-Mail Support Helena Cheronidis close" at bounding box center [484, 98] width 968 height 136
paste input "Shtufi"
type input "Shtufi"
click at [772, 51] on link "search" at bounding box center [773, 47] width 21 height 15
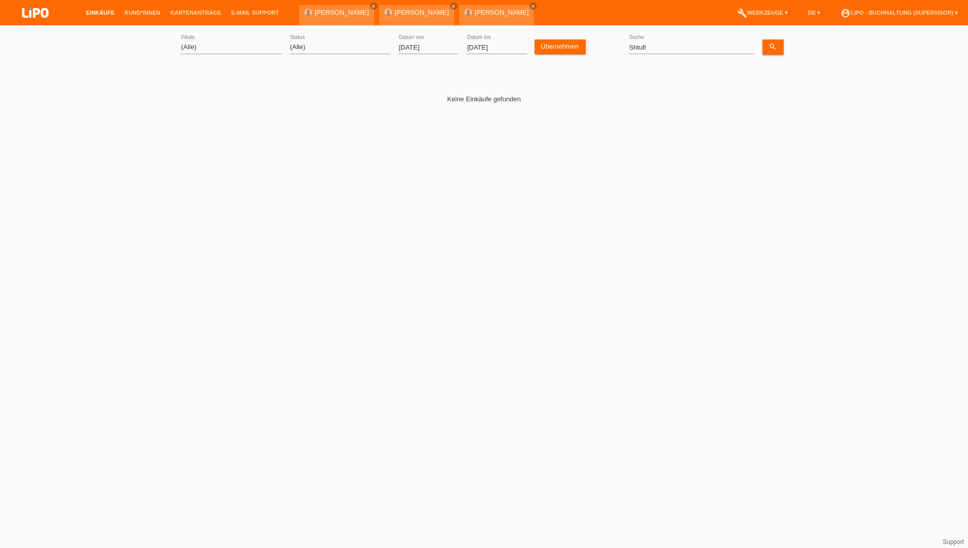
click at [419, 48] on input "[DATE]" at bounding box center [428, 47] width 61 height 13
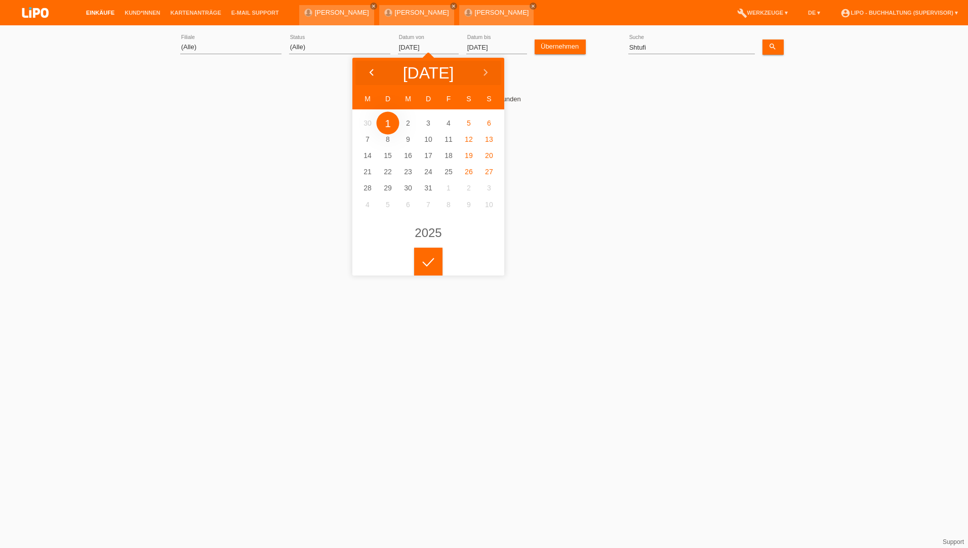
click at [369, 66] on div at bounding box center [371, 73] width 38 height 30
click at [373, 73] on icon at bounding box center [372, 73] width 8 height 8
type input "01.03.2025"
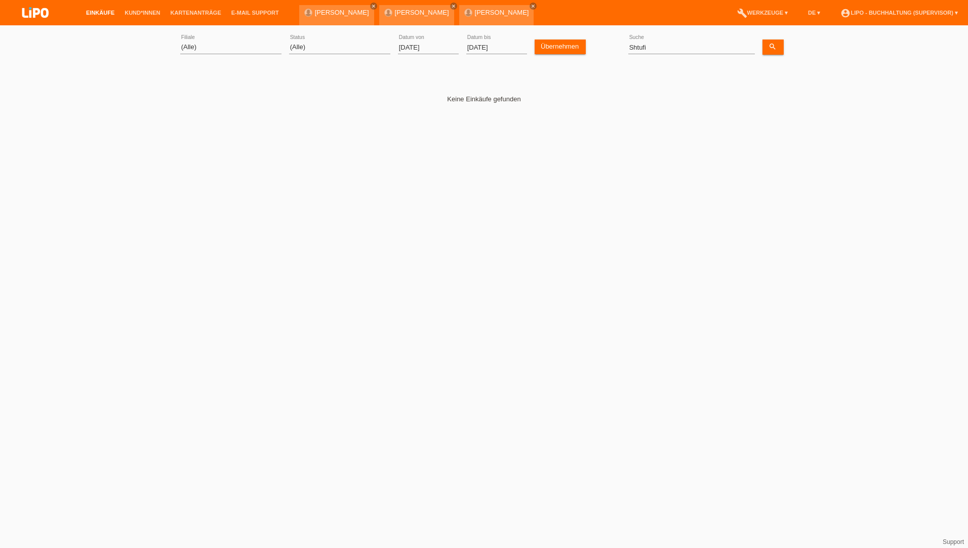
click at [436, 252] on div at bounding box center [428, 254] width 28 height 28
click at [771, 52] on link "search" at bounding box center [773, 47] width 21 height 15
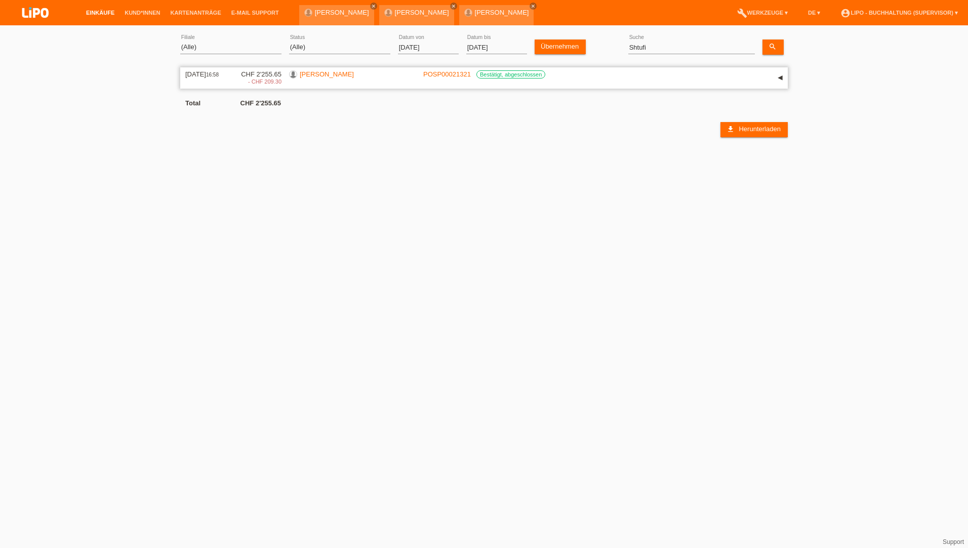
click at [444, 71] on link "POSP00021321" at bounding box center [447, 74] width 48 height 8
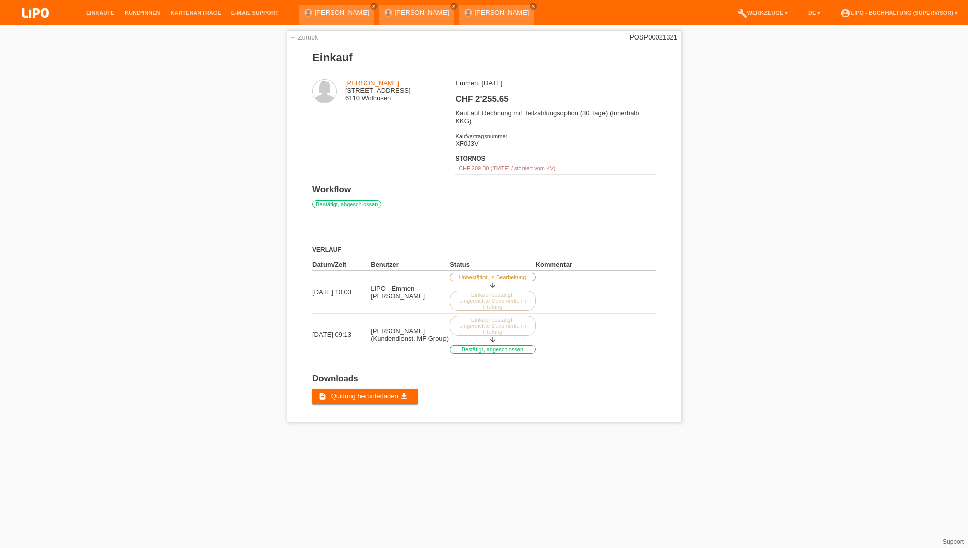
click at [102, 19] on li "Einkäufe" at bounding box center [100, 13] width 38 height 26
click at [99, 13] on link "Einkäufe" at bounding box center [100, 13] width 38 height 6
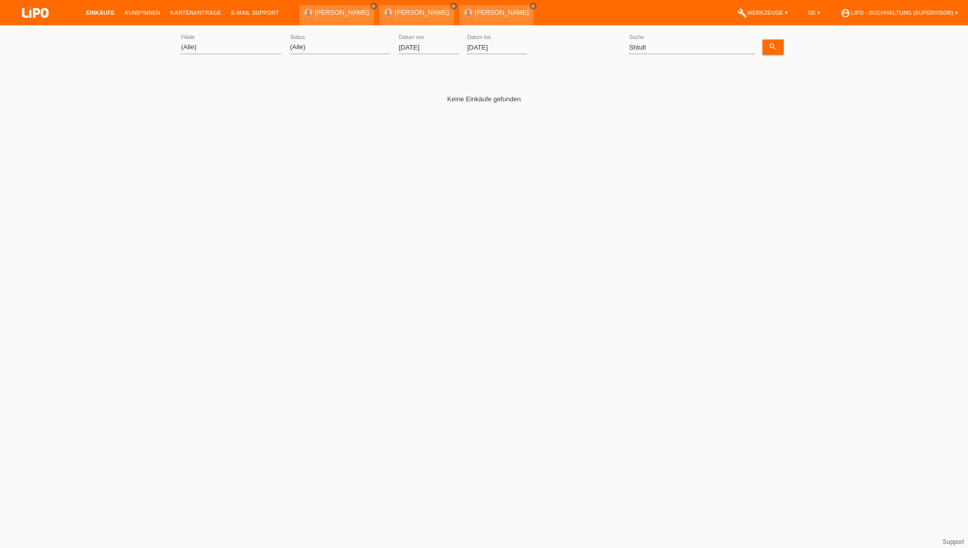
click at [413, 55] on div "[DATE] error Datum von" at bounding box center [428, 47] width 61 height 34
click at [410, 51] on input "[DATE]" at bounding box center [428, 47] width 61 height 13
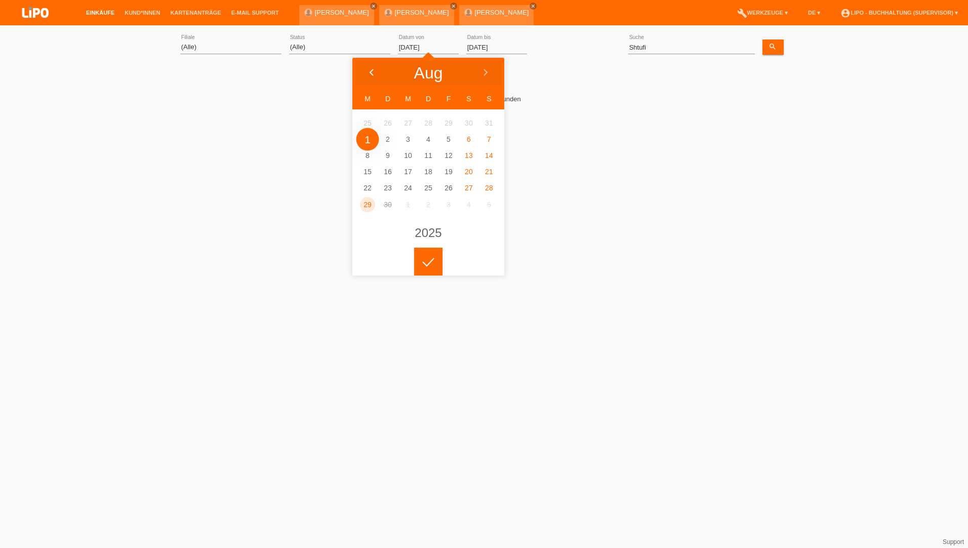
click at [366, 70] on div at bounding box center [371, 73] width 38 height 30
type input "[DATE]"
drag, startPoint x: 389, startPoint y: 119, endPoint x: 592, endPoint y: 75, distance: 207.2
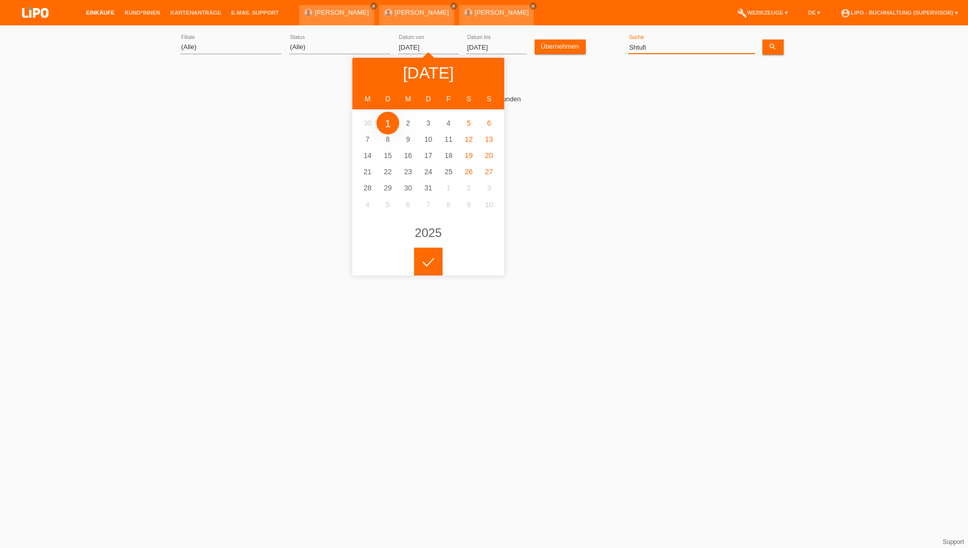
click at [660, 53] on input "Shtufi" at bounding box center [691, 47] width 127 height 13
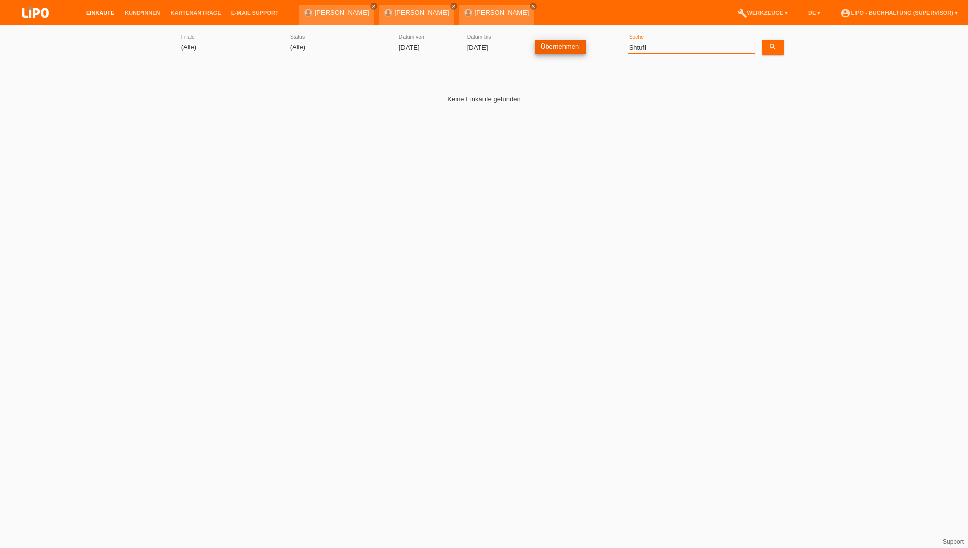
drag, startPoint x: 663, startPoint y: 48, endPoint x: 569, endPoint y: 46, distance: 93.7
click at [569, 46] on div "(Alle) Aarau Biel Conthey Contone Delémont Dietikon Dietlikon Egerkingen Emmen …" at bounding box center [484, 47] width 608 height 34
paste input "Moqadam"
type input "Moqadam"
drag, startPoint x: 790, startPoint y: 49, endPoint x: 772, endPoint y: 51, distance: 17.8
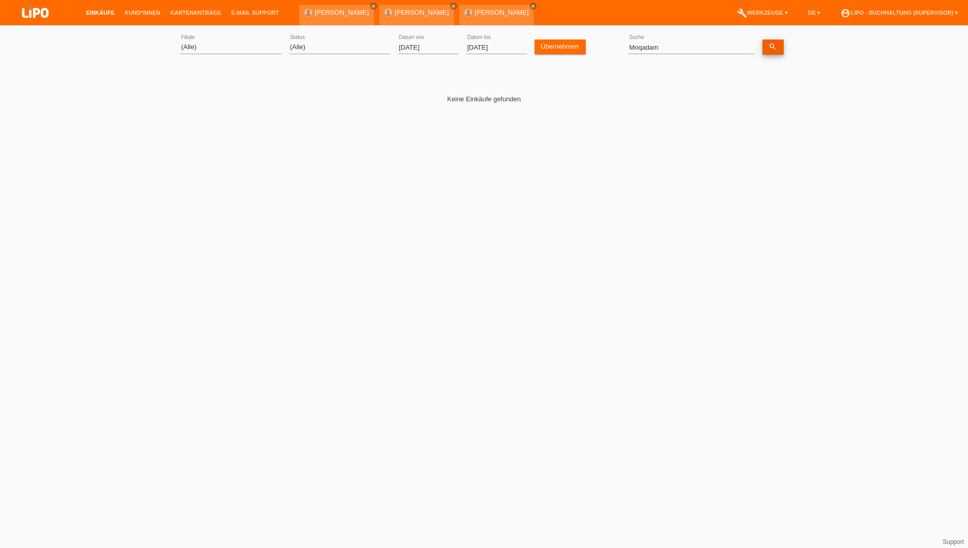
click at [787, 49] on div "(Alle) Aarau Biel Conthey Contone Delémont Dietikon Dietlikon Egerkingen Emmen …" at bounding box center [484, 98] width 968 height 136
click at [773, 49] on icon "search" at bounding box center [773, 47] width 8 height 8
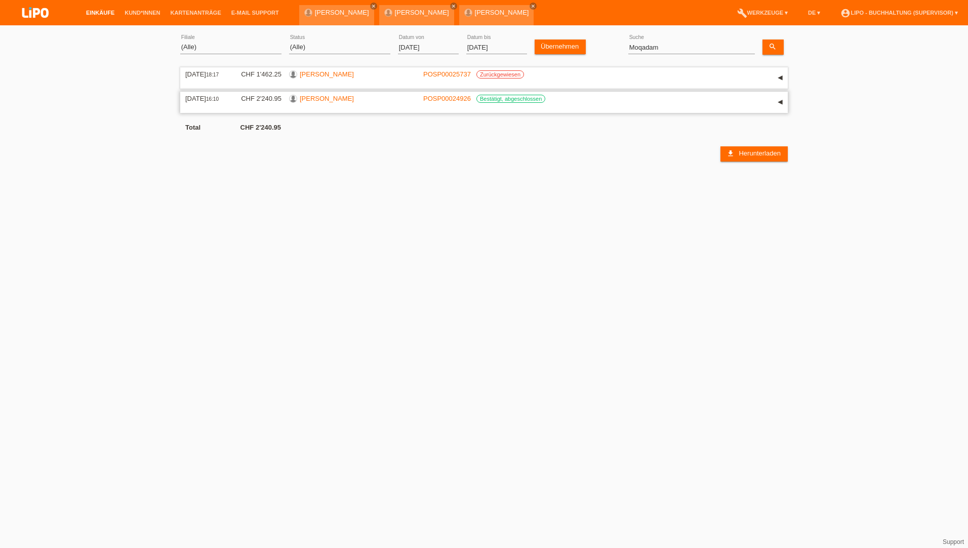
click at [319, 101] on link "[PERSON_NAME]" at bounding box center [327, 99] width 54 height 8
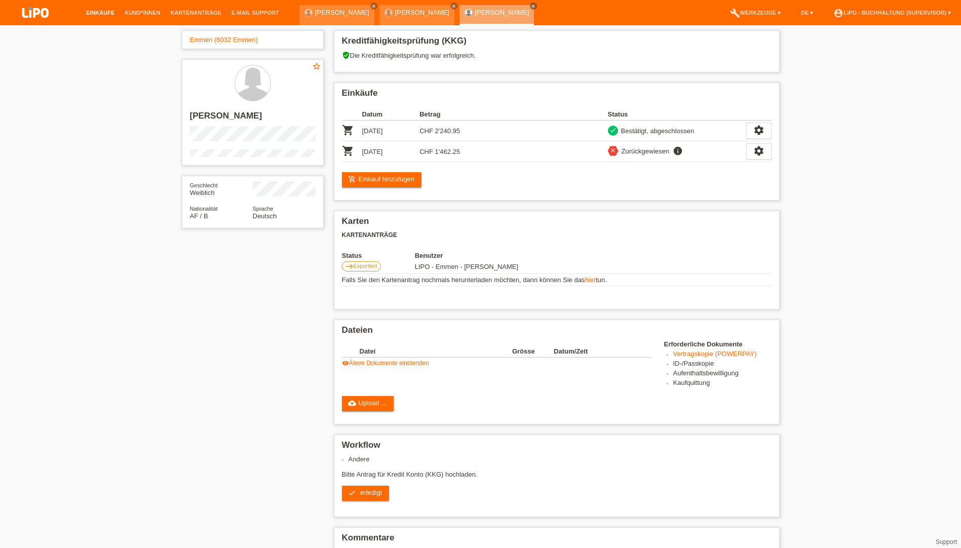
click at [95, 13] on link "Einkäufe" at bounding box center [100, 13] width 38 height 6
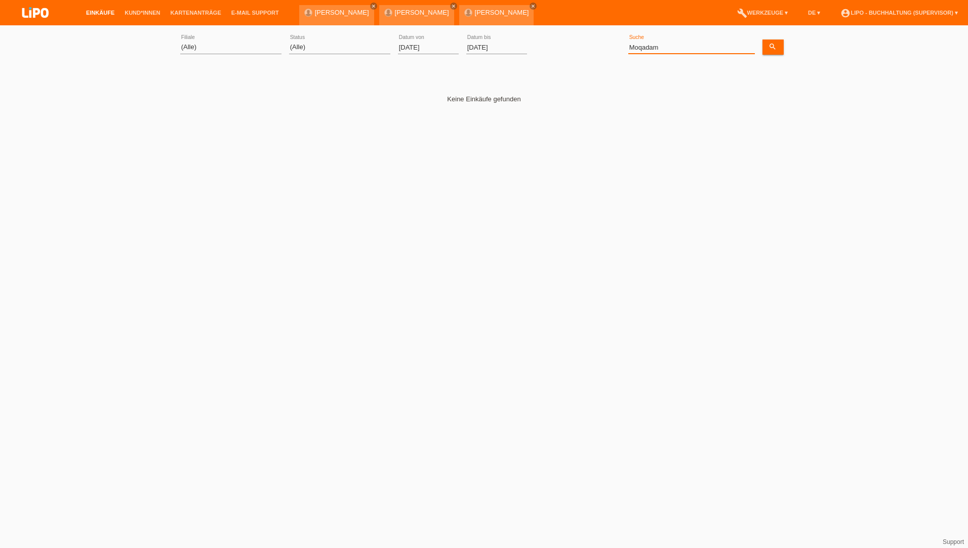
drag, startPoint x: 664, startPoint y: 50, endPoint x: 559, endPoint y: 49, distance: 105.3
click at [560, 49] on div "(Alle) Aarau Biel Conthey Contone Delémont Dietikon Dietlikon Egerkingen Emmen …" at bounding box center [484, 47] width 608 height 34
paste input "Kayitesi"
type input "Kayitesi"
click at [408, 47] on input "[DATE]" at bounding box center [428, 47] width 61 height 13
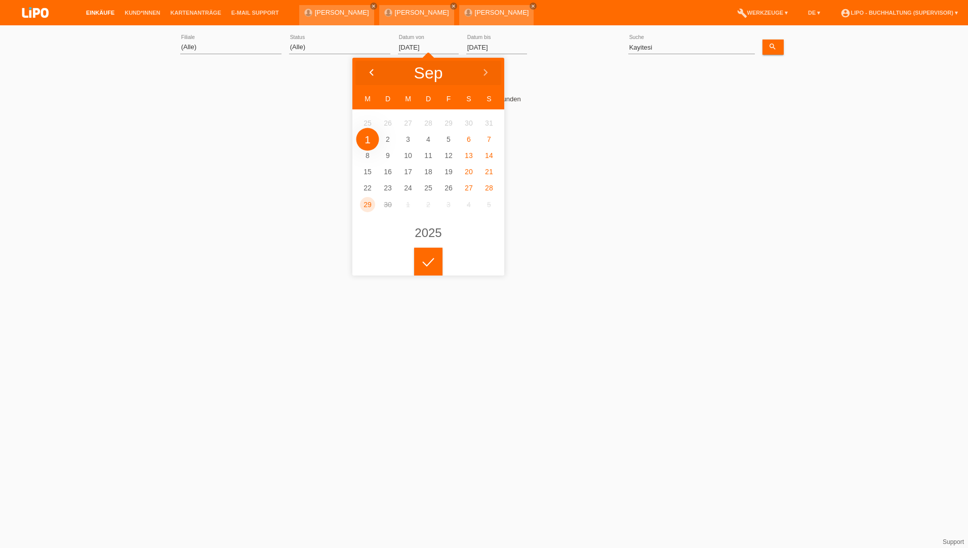
click at [371, 70] on icon at bounding box center [372, 73] width 8 height 8
type input "[DATE]"
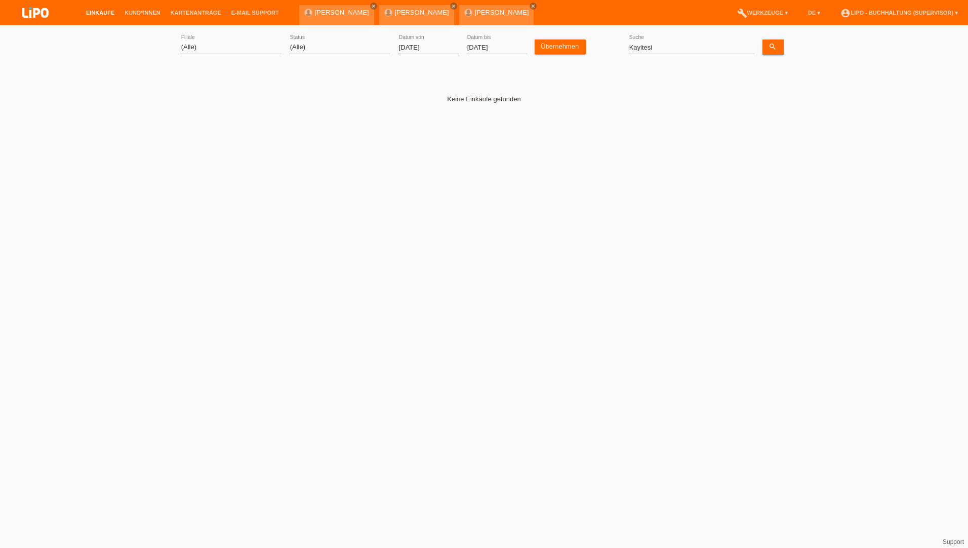
click at [430, 259] on icon at bounding box center [428, 254] width 16 height 9
click at [776, 48] on link "search" at bounding box center [773, 47] width 21 height 15
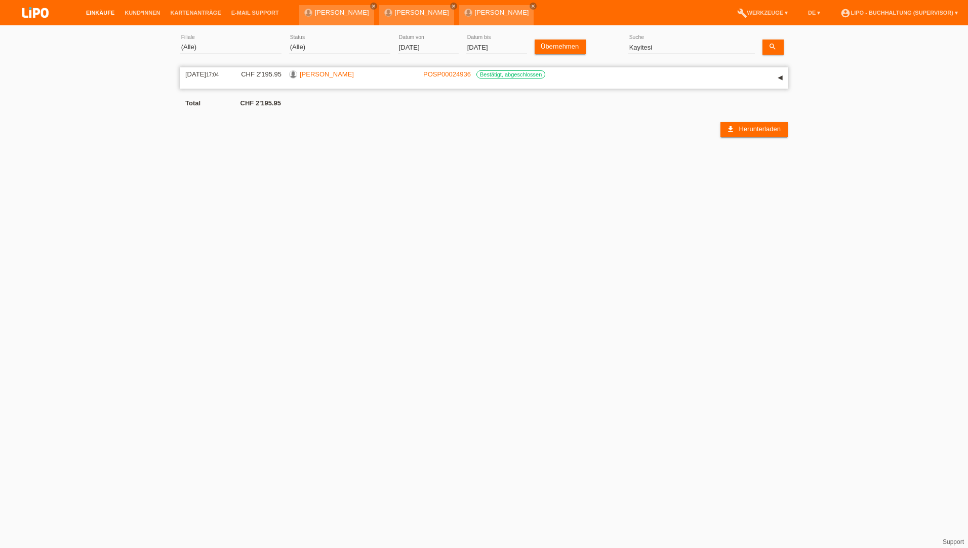
click at [339, 73] on link "[PERSON_NAME]" at bounding box center [327, 74] width 54 height 8
